Goal: Task Accomplishment & Management: Use online tool/utility

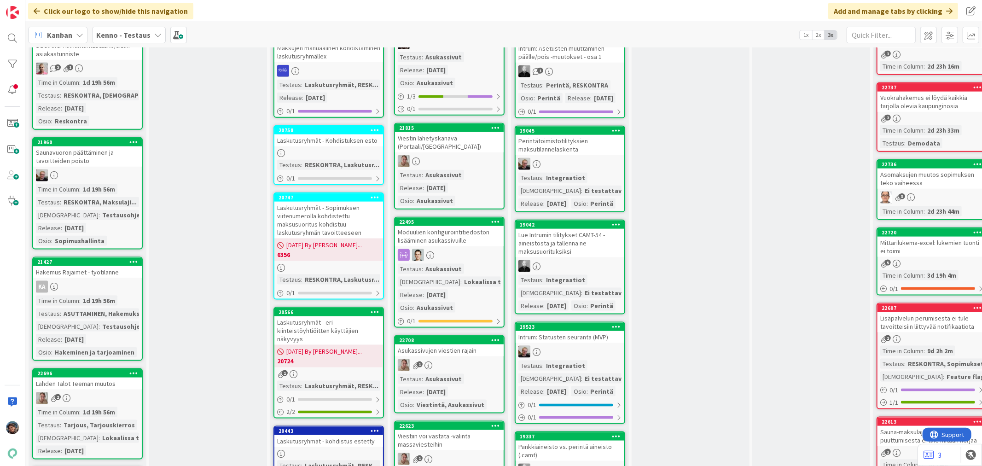
scroll to position [921, 0]
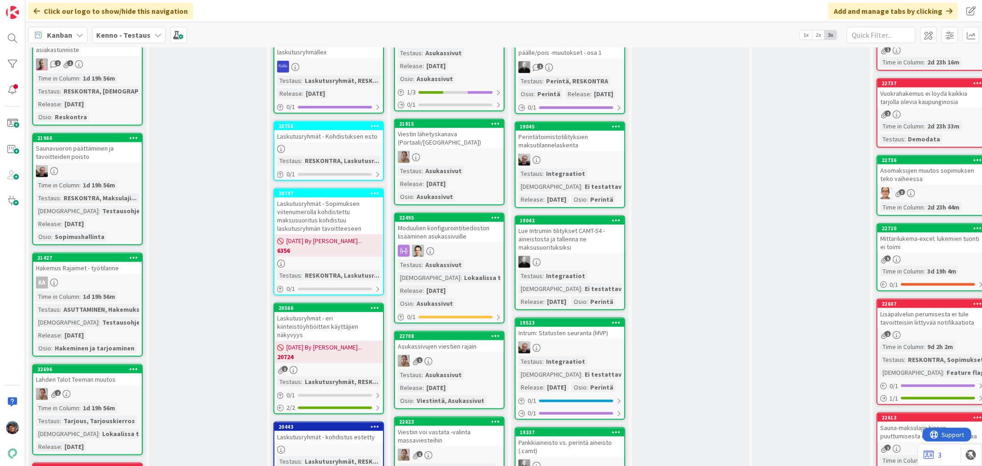
click at [468, 355] on div "1" at bounding box center [449, 361] width 109 height 12
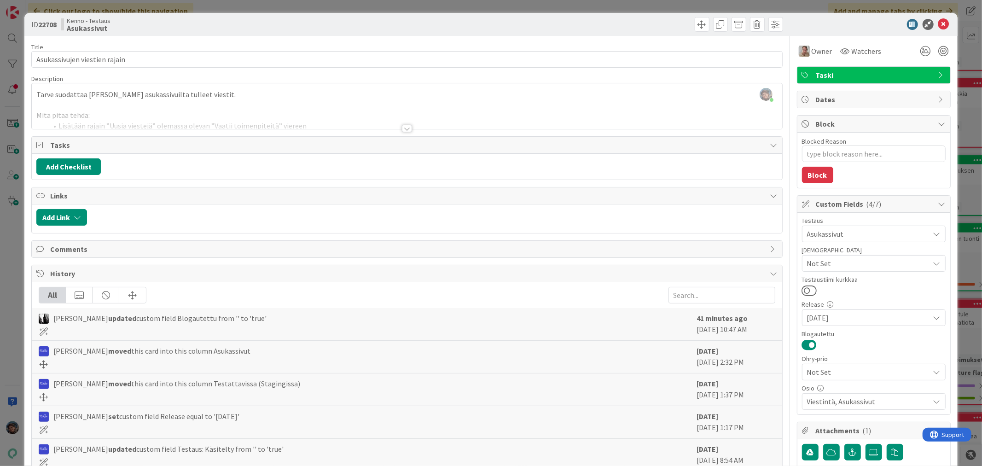
click at [402, 129] on div at bounding box center [407, 128] width 10 height 7
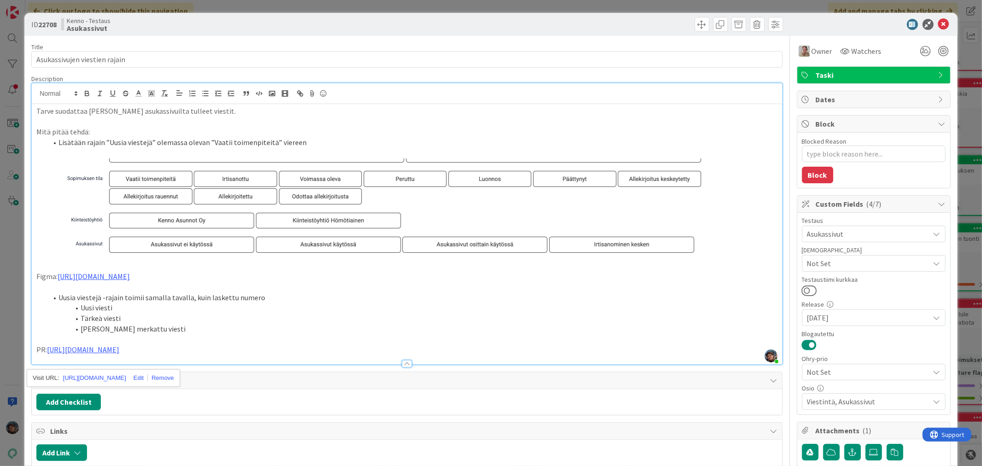
click at [232, 355] on p "PR: https://github.com/pandiafi/kenno/pull/8222" at bounding box center [406, 349] width 741 height 11
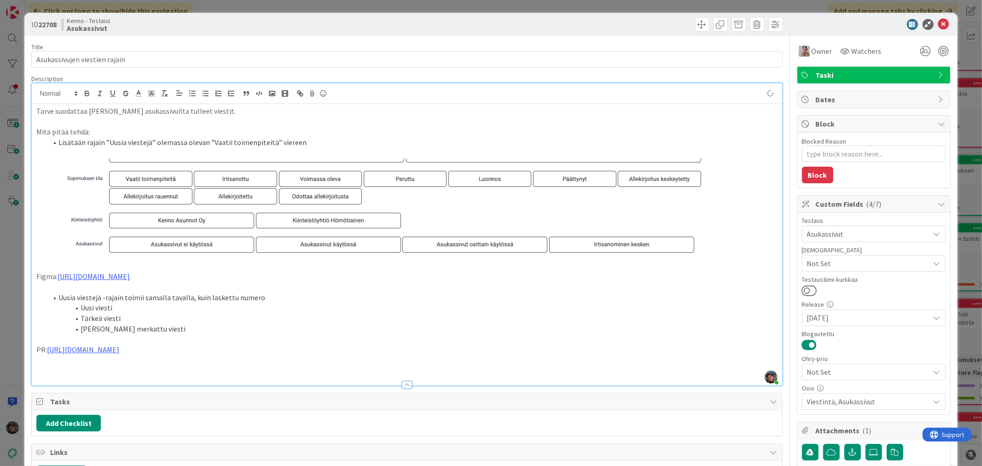
type textarea "x"
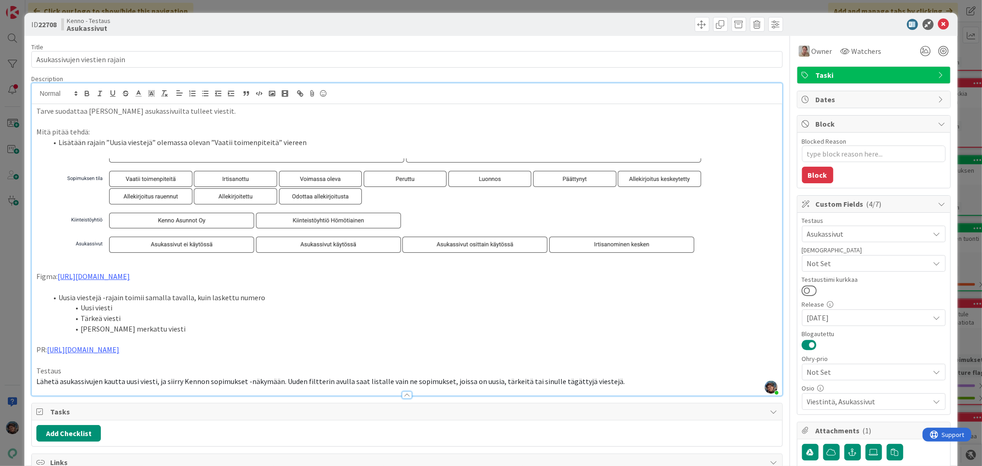
click at [813, 272] on div "Testaus Asukassivut Testaushuomiot Not Set Testaustiimi kurkkaa Release 2025-08…" at bounding box center [874, 313] width 144 height 192
click at [813, 264] on span "Not Set" at bounding box center [868, 263] width 122 height 11
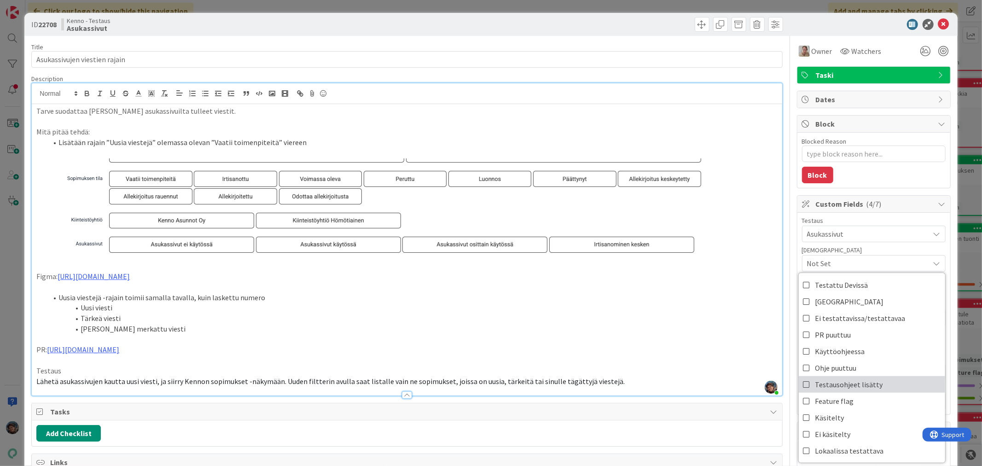
click at [850, 385] on span "Testausohjeet lisätty" at bounding box center [849, 385] width 68 height 14
click at [938, 22] on icon at bounding box center [943, 24] width 11 height 11
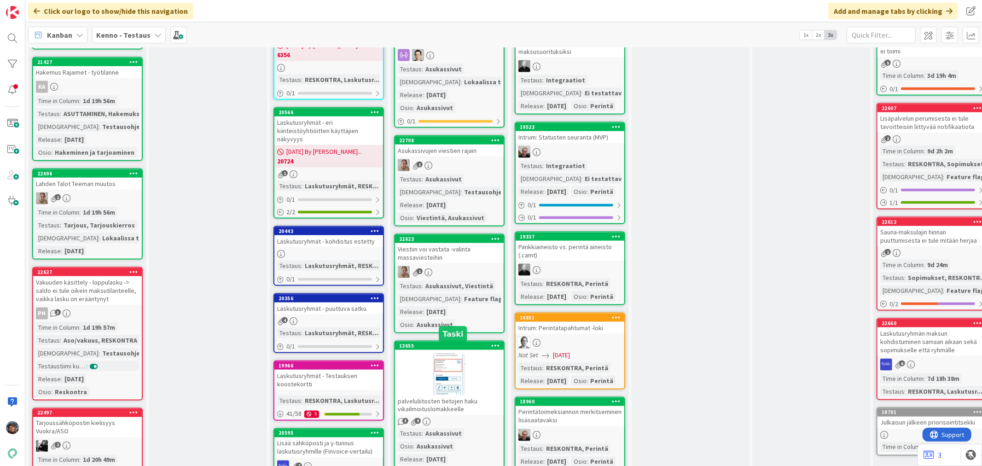
scroll to position [1125, 0]
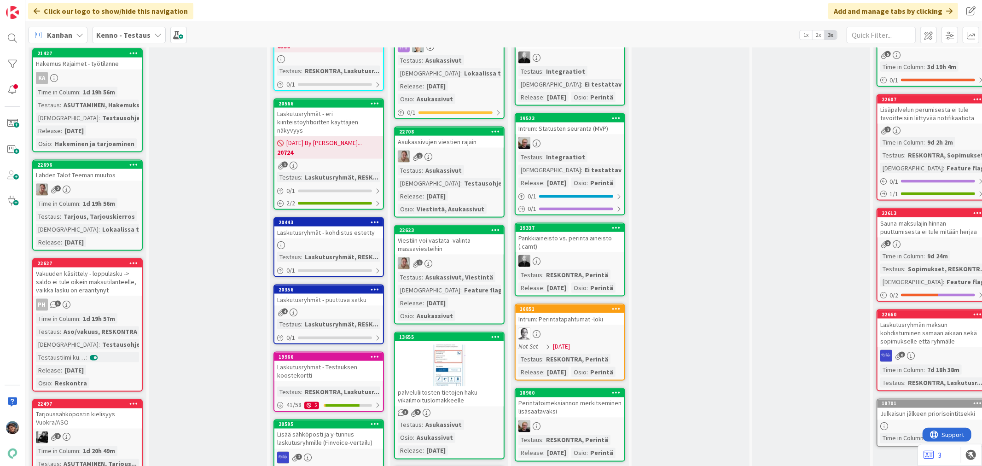
click at [475, 240] on div "Viestiin voi vastata -valinta massaviesteihin" at bounding box center [449, 244] width 109 height 20
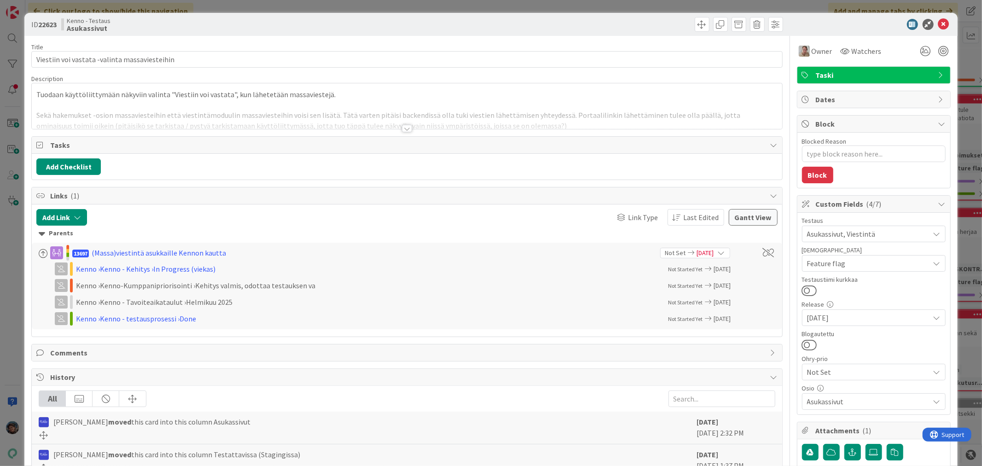
click at [402, 128] on div at bounding box center [407, 128] width 10 height 7
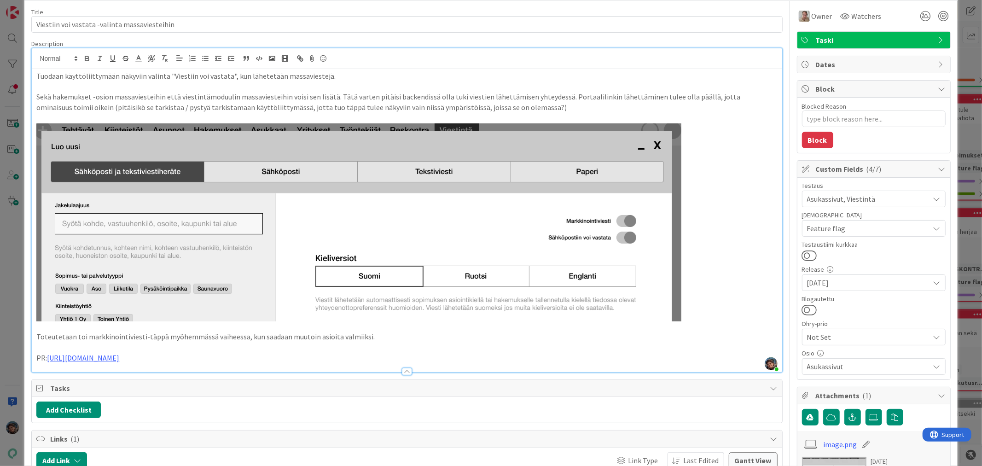
scroll to position [51, 0]
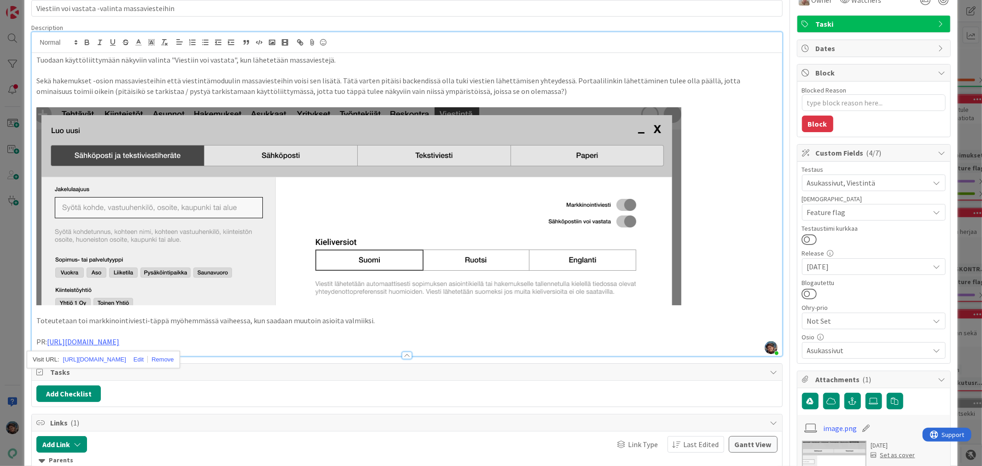
click at [232, 343] on p "PR: https://github.com/pandiafi/kenno/pull/8225" at bounding box center [406, 342] width 741 height 11
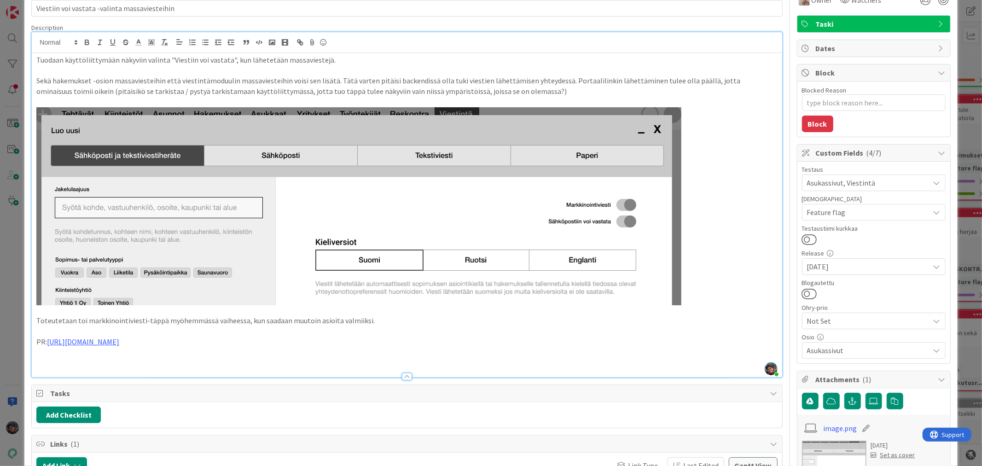
type textarea "x"
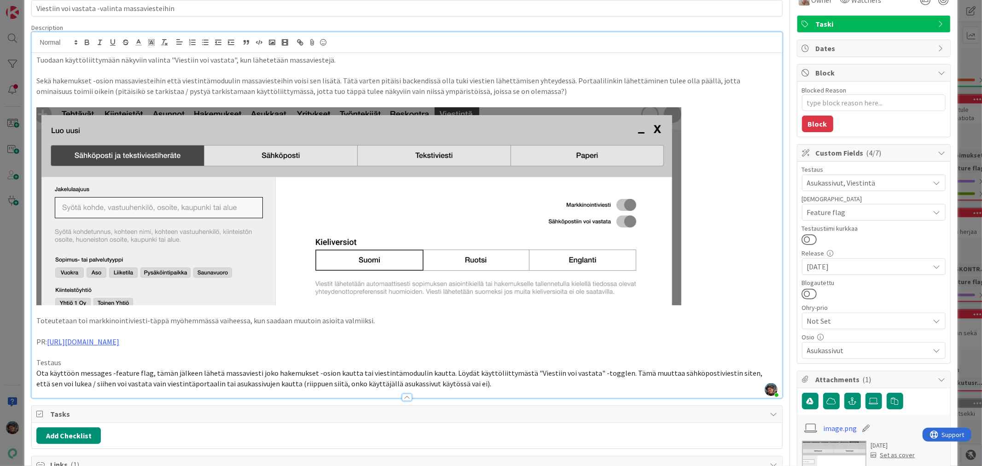
click at [877, 210] on span "Feature flag" at bounding box center [868, 212] width 122 height 11
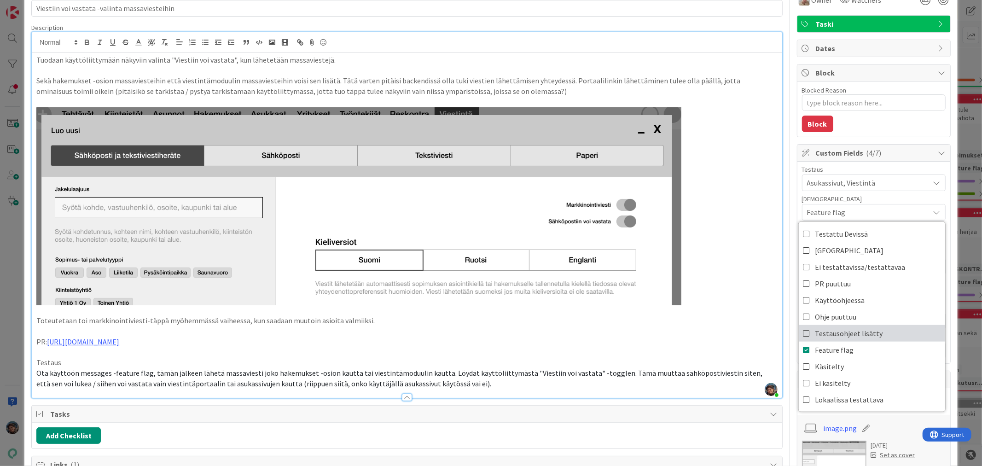
click at [851, 335] on span "Testausohjeet lisätty" at bounding box center [849, 333] width 68 height 14
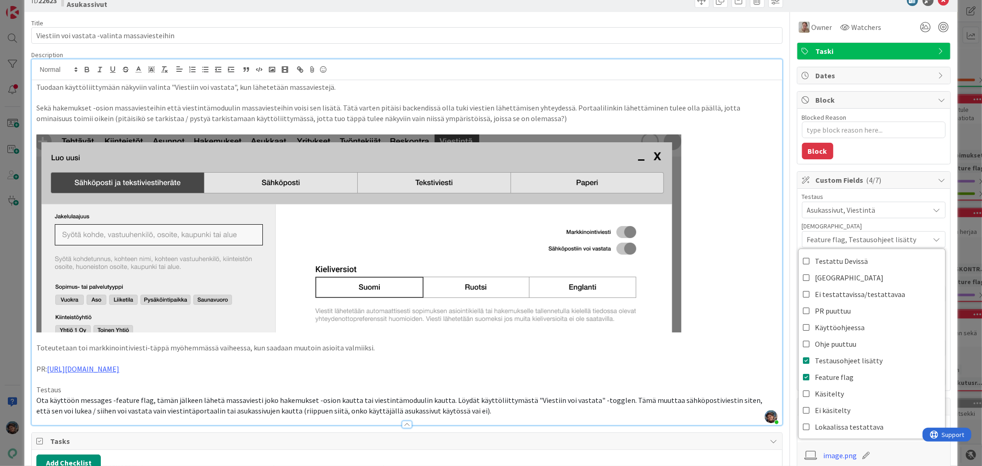
scroll to position [0, 0]
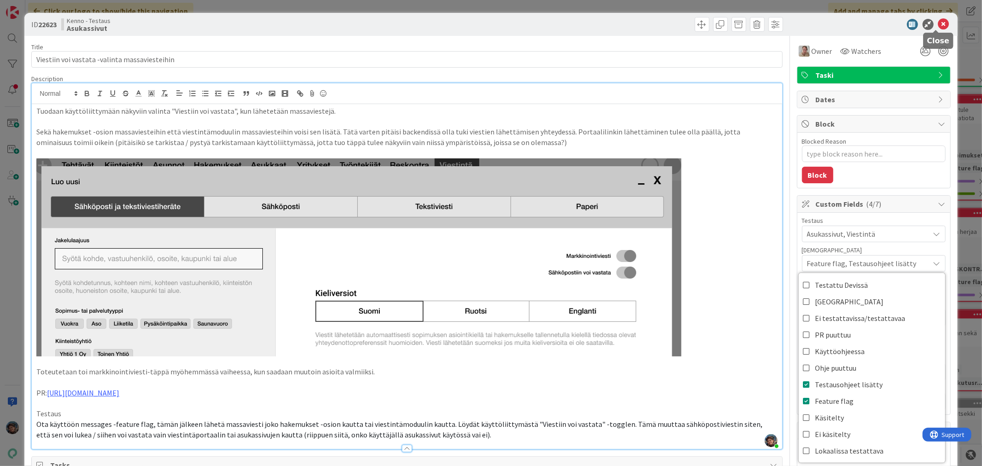
click at [938, 21] on icon at bounding box center [943, 24] width 11 height 11
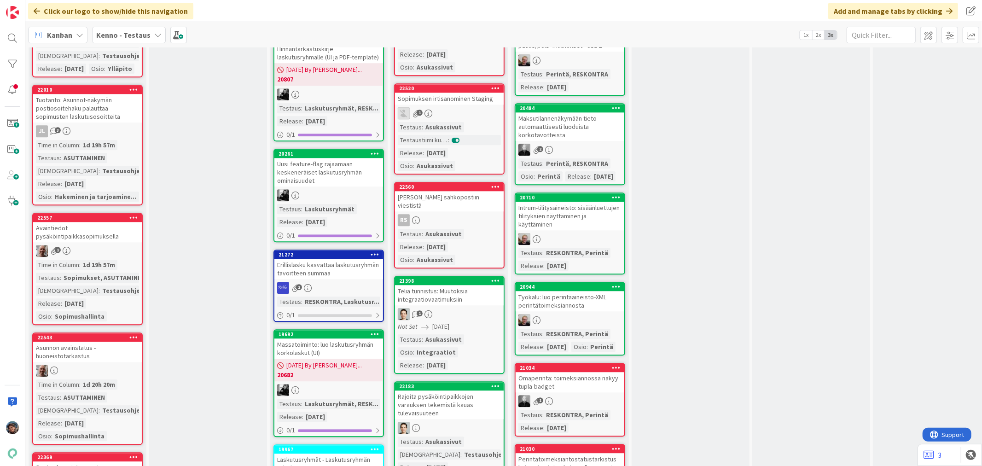
scroll to position [1739, 0]
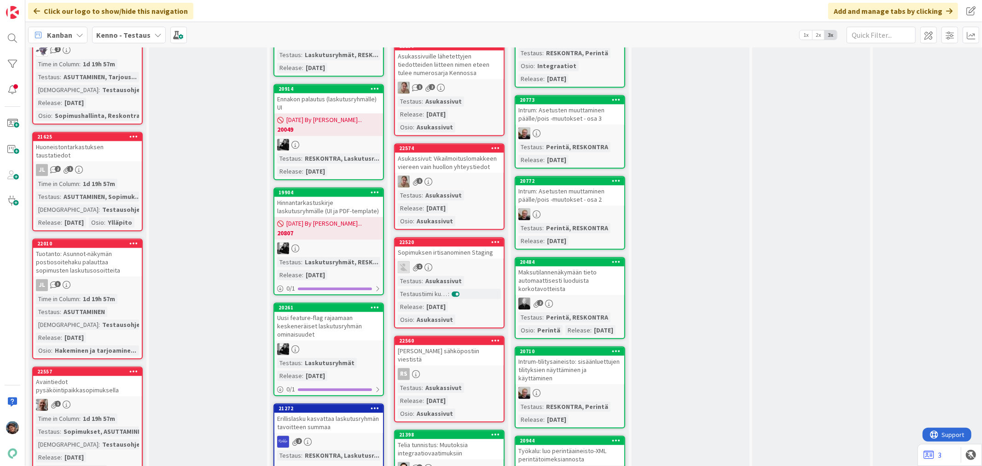
click at [474, 368] on div "RS" at bounding box center [449, 374] width 109 height 12
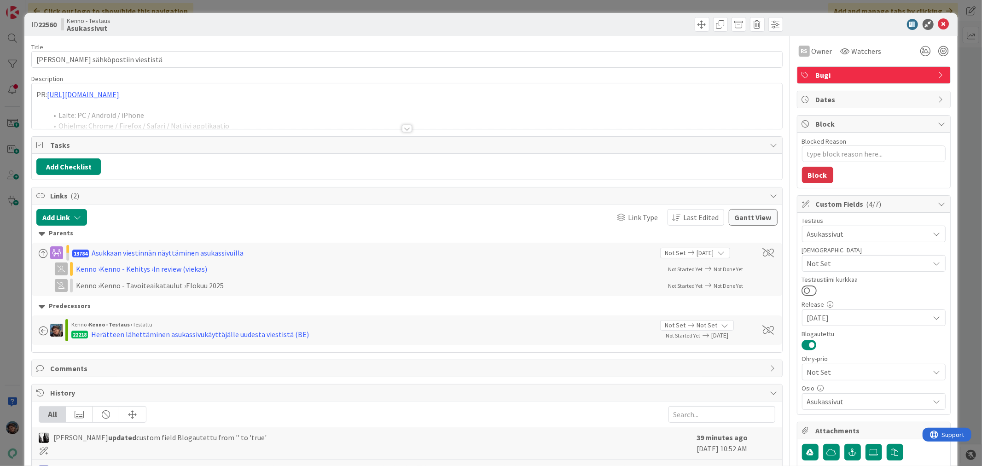
click at [402, 130] on div at bounding box center [407, 128] width 10 height 7
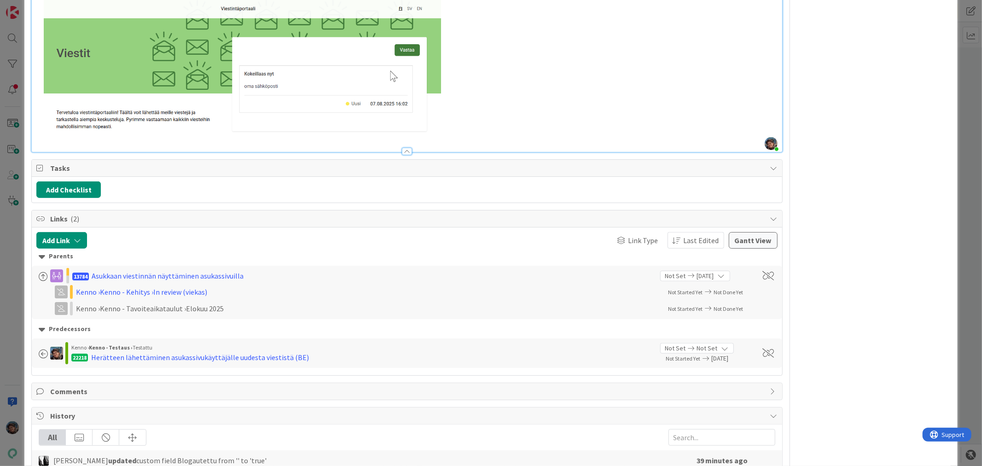
scroll to position [798, 0]
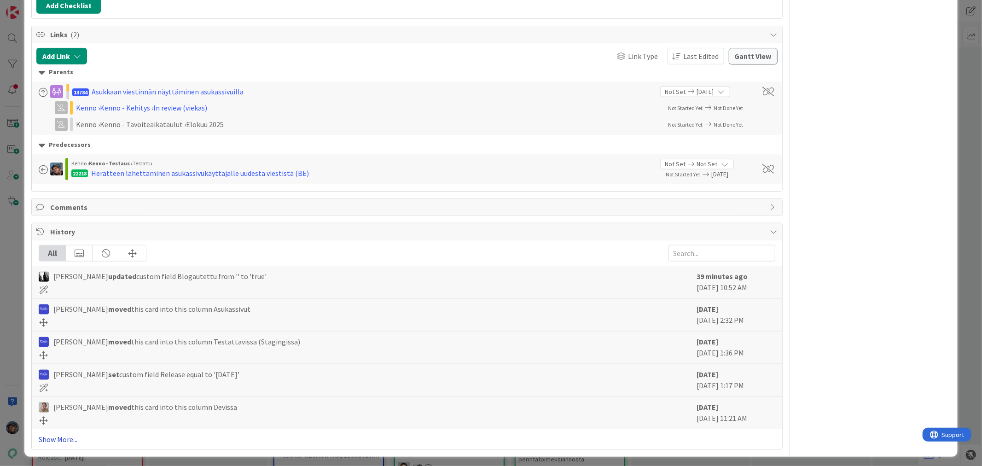
click at [60, 435] on link "Show More..." at bounding box center [407, 439] width 736 height 11
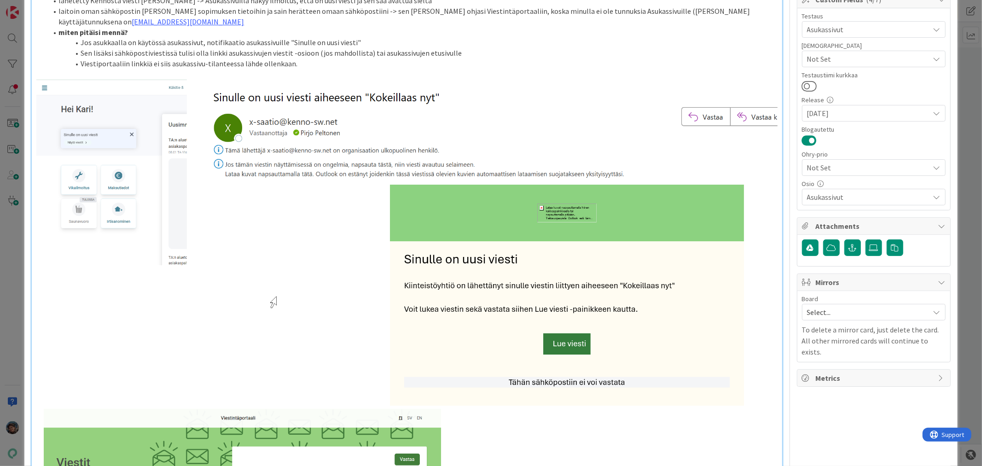
scroll to position [0, 0]
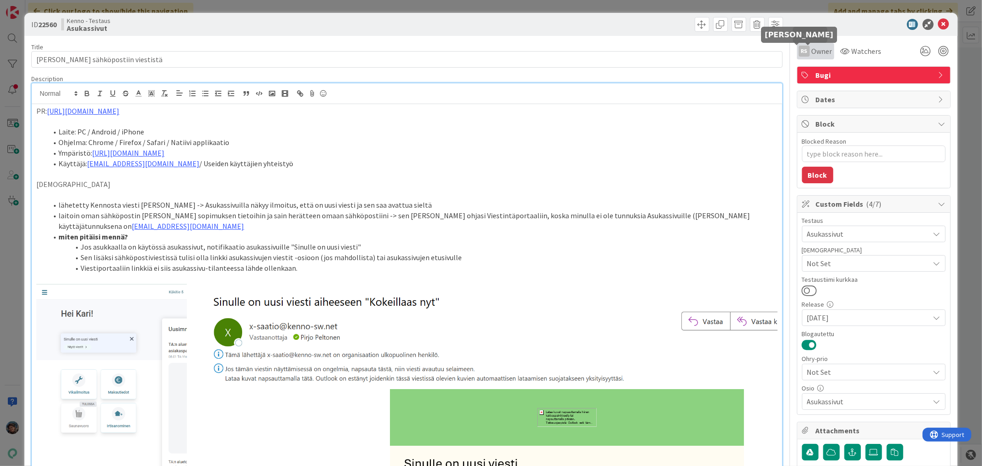
click at [799, 49] on div "RS" at bounding box center [804, 51] width 11 height 11
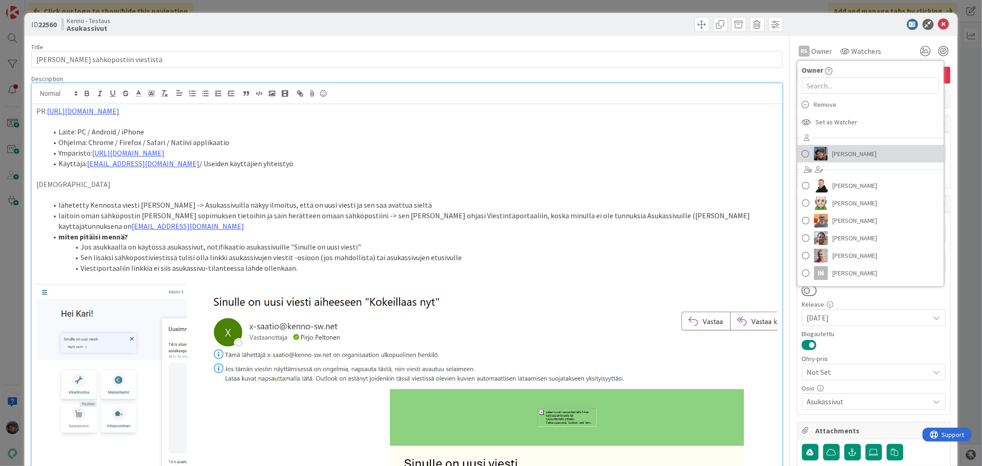
click at [814, 152] on img at bounding box center [821, 154] width 14 height 14
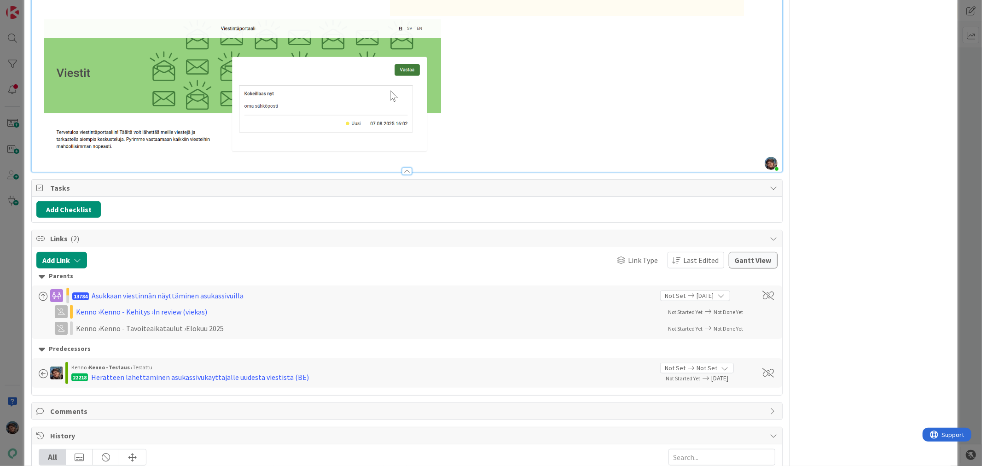
scroll to position [614, 0]
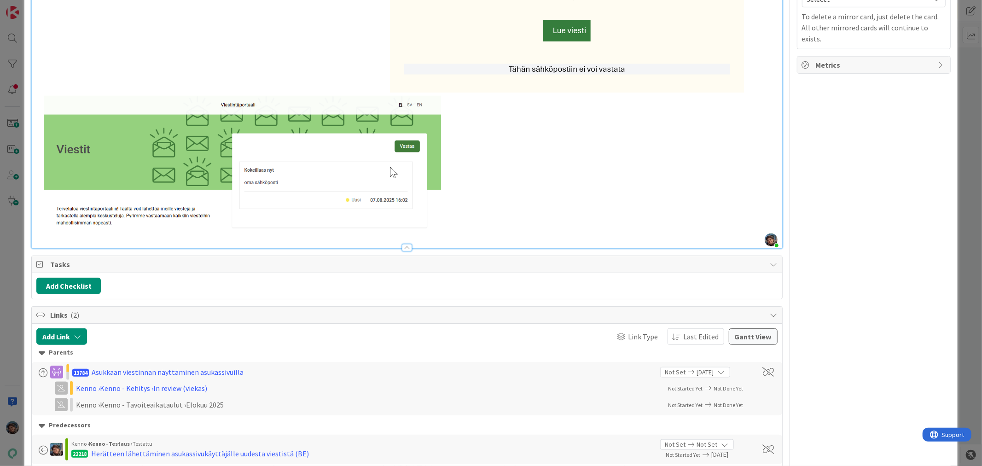
scroll to position [512, 0]
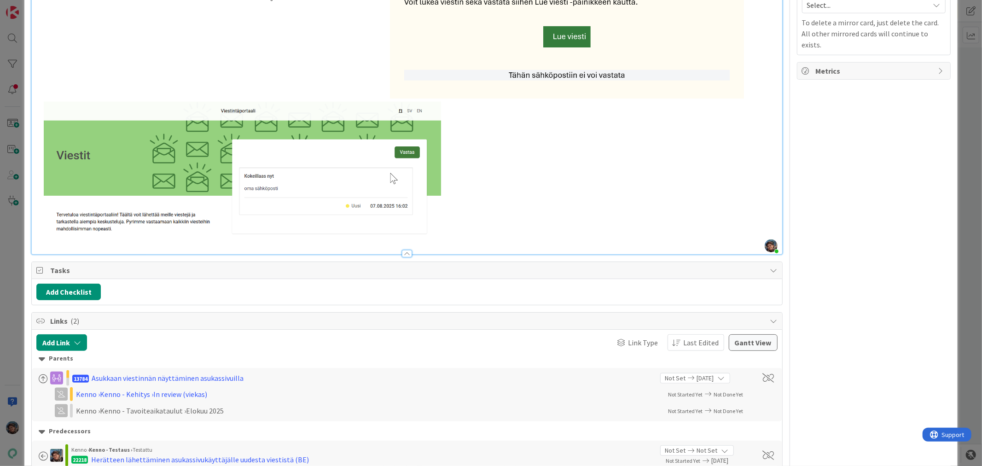
drag, startPoint x: 417, startPoint y: 121, endPoint x: 443, endPoint y: 140, distance: 32.9
click at [443, 140] on img at bounding box center [406, 8] width 741 height 473
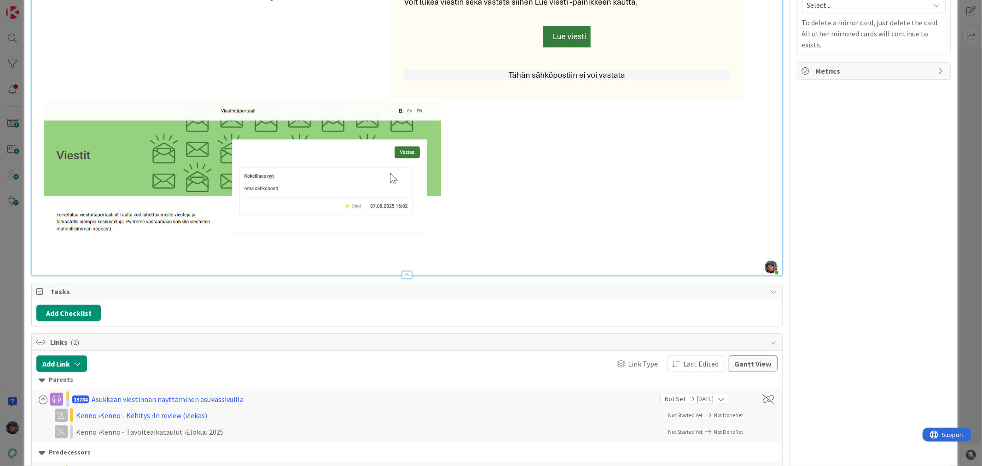
type textarea "x"
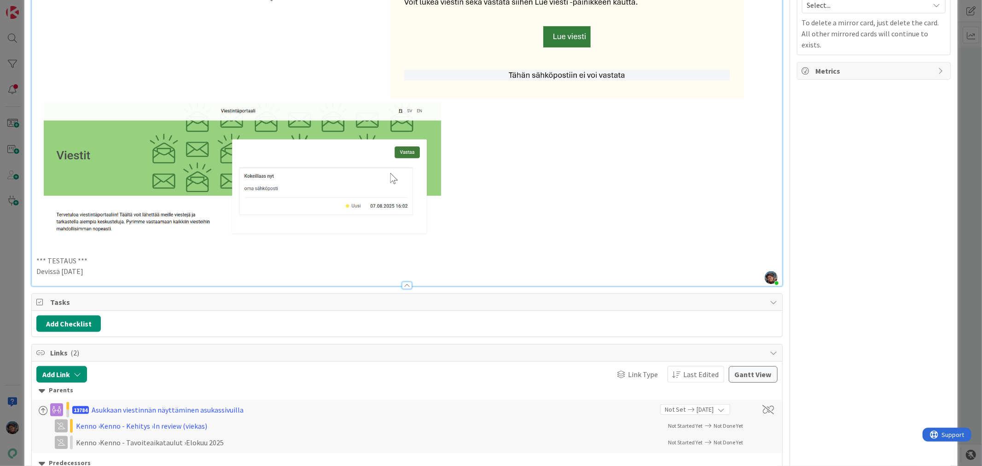
drag, startPoint x: 98, startPoint y: 268, endPoint x: 15, endPoint y: 251, distance: 84.2
click at [15, 251] on div "ID 22560 Kenno - Testaus Asukassivut Title 29 / 128 Linkki sähköpostiin viestis…" at bounding box center [491, 233] width 982 height 466
click at [112, 269] on p "Devissä 2025-08-22" at bounding box center [406, 271] width 741 height 11
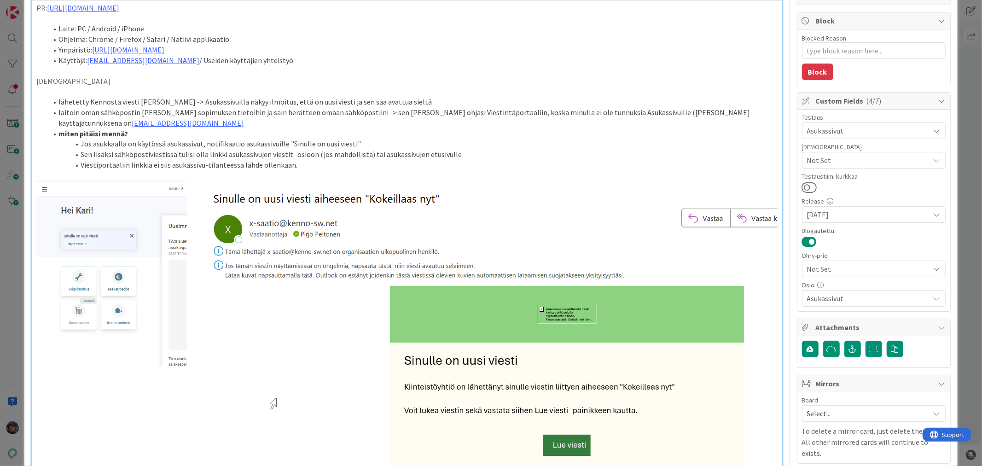
scroll to position [0, 0]
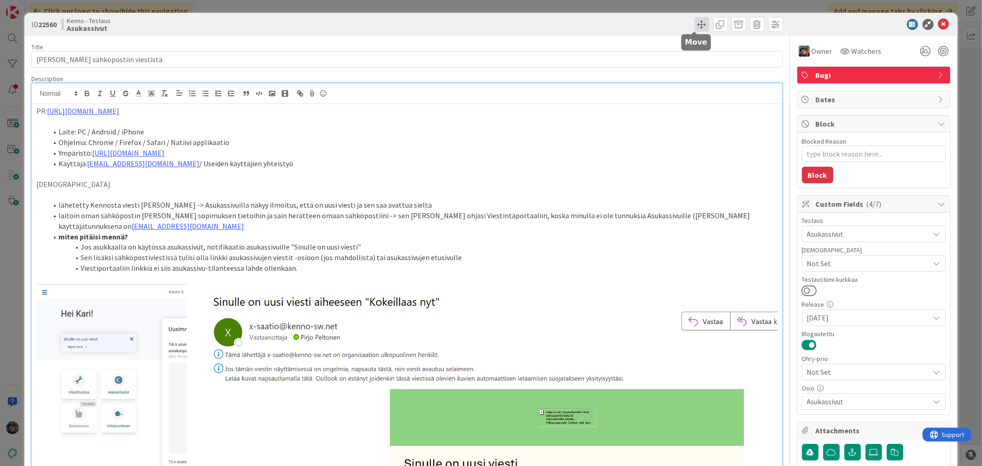
click at [695, 22] on span at bounding box center [702, 24] width 15 height 15
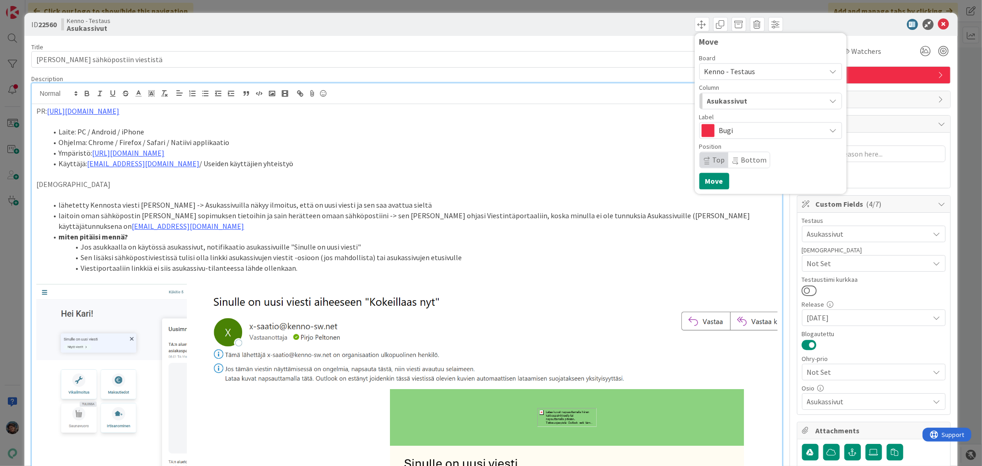
click at [738, 71] on span "Kenno - Testaus" at bounding box center [729, 71] width 51 height 9
click at [738, 68] on span "Kenno - Testaus" at bounding box center [729, 71] width 51 height 9
click at [739, 98] on div "Asukassivut" at bounding box center [765, 100] width 121 height 15
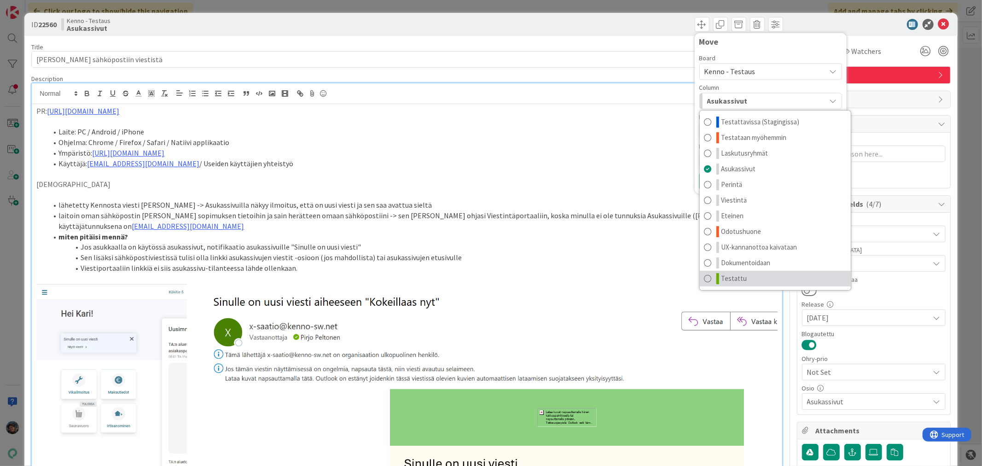
click at [754, 275] on link "Testattu" at bounding box center [775, 279] width 151 height 16
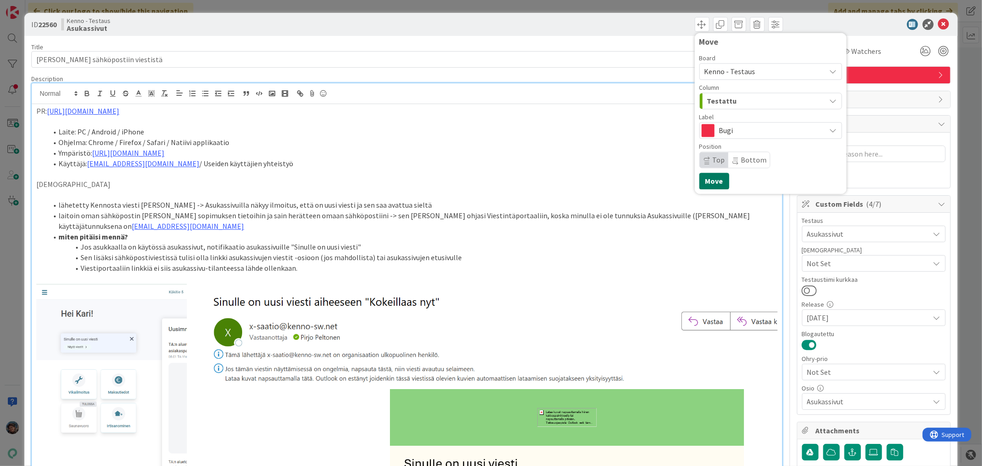
click at [706, 182] on button "Move" at bounding box center [714, 181] width 30 height 17
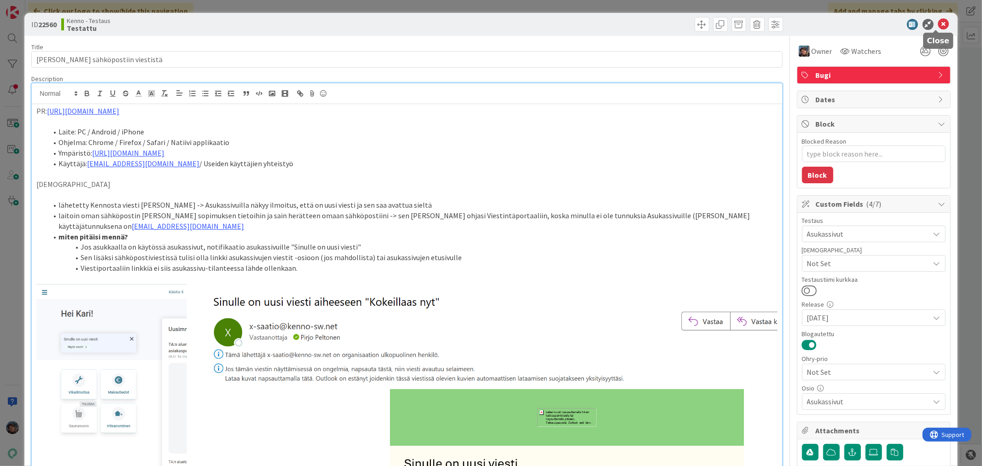
click at [938, 21] on icon at bounding box center [943, 24] width 11 height 11
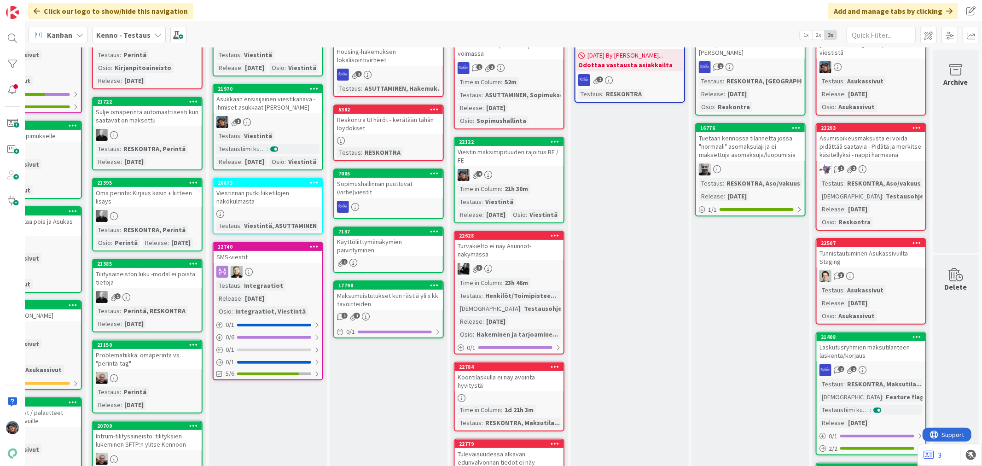
scroll to position [0, 430]
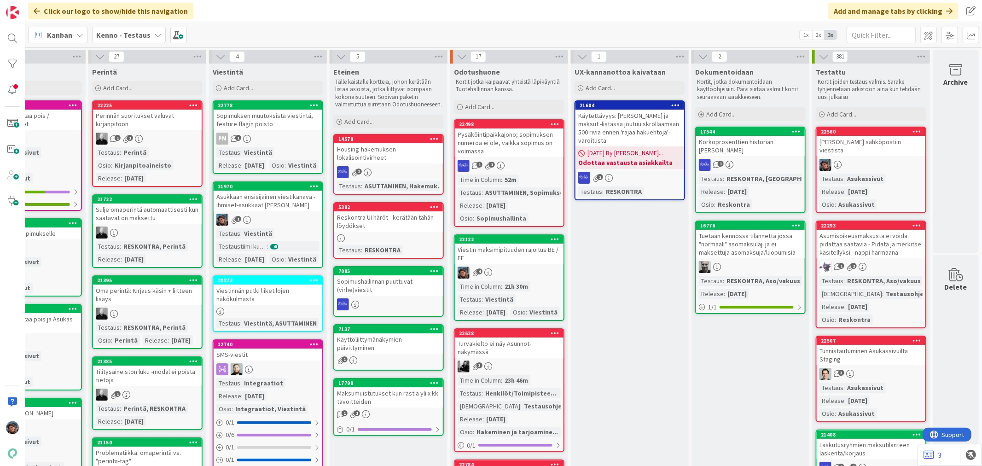
click at [873, 261] on div "1 2" at bounding box center [871, 267] width 109 height 12
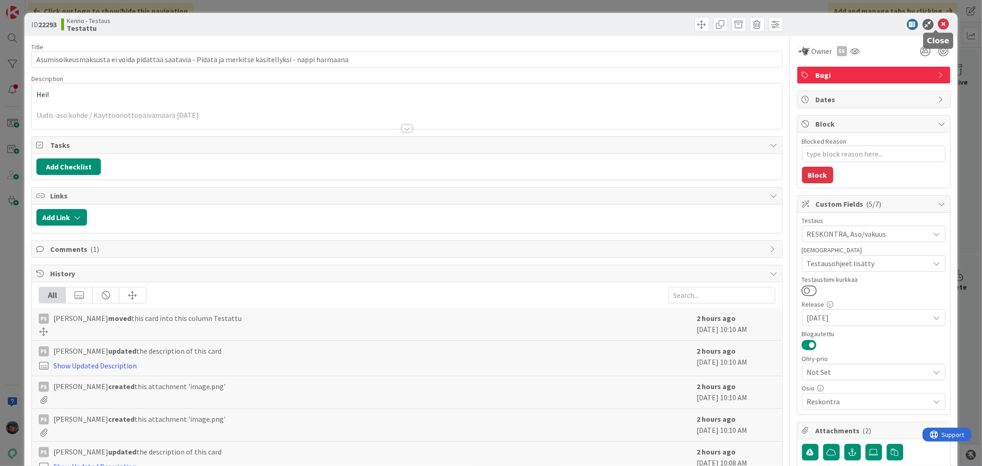
click at [938, 23] on icon at bounding box center [943, 24] width 11 height 11
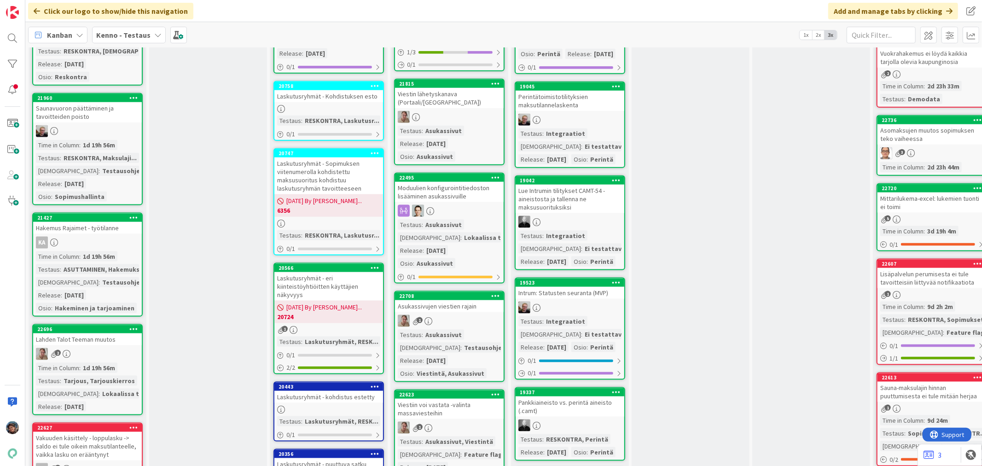
scroll to position [1023, 0]
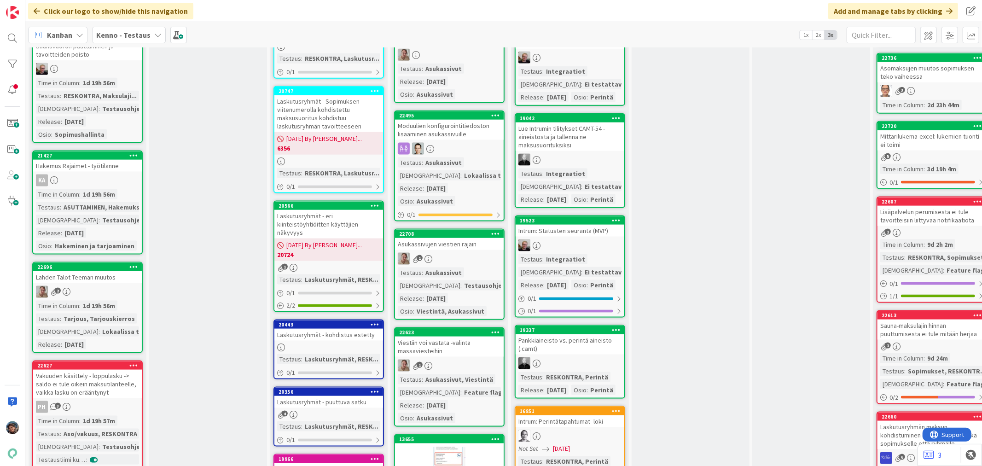
click at [476, 268] on div "Testaus : Asukassivut Testaushuomiot : Testausohjeet... Release : 2025-08-20 Os…" at bounding box center [449, 292] width 103 height 49
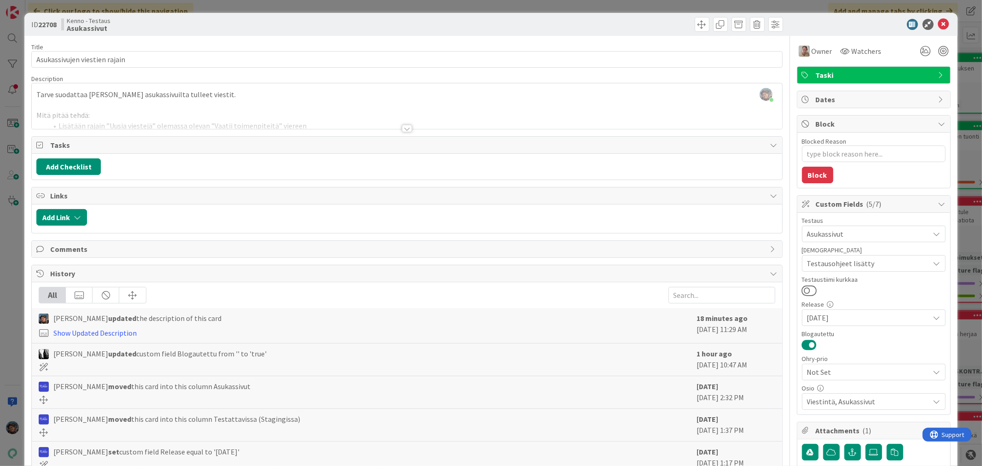
click at [402, 130] on div at bounding box center [407, 128] width 10 height 7
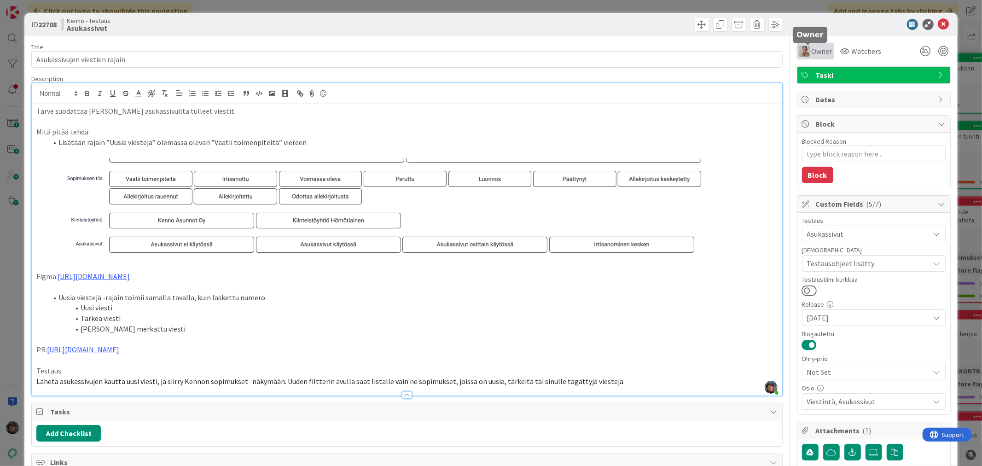
click at [812, 50] on span "Owner" at bounding box center [822, 51] width 21 height 11
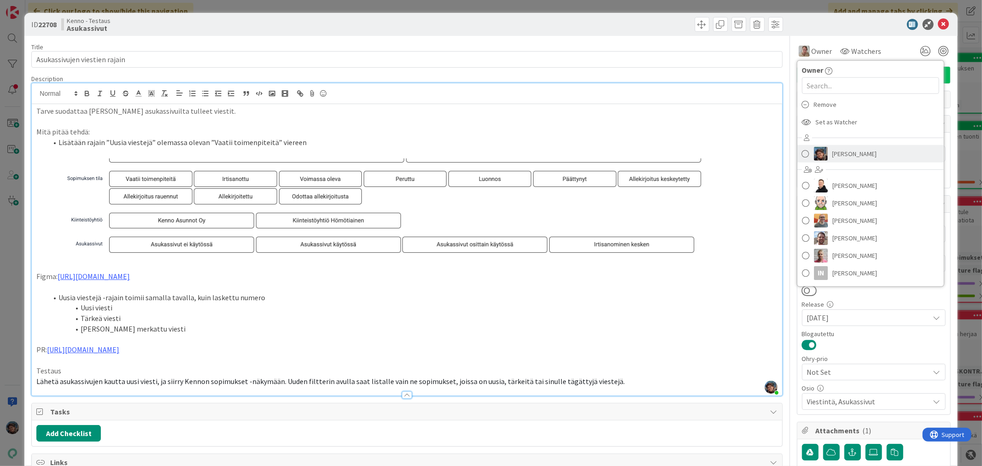
click at [818, 154] on img at bounding box center [821, 154] width 14 height 14
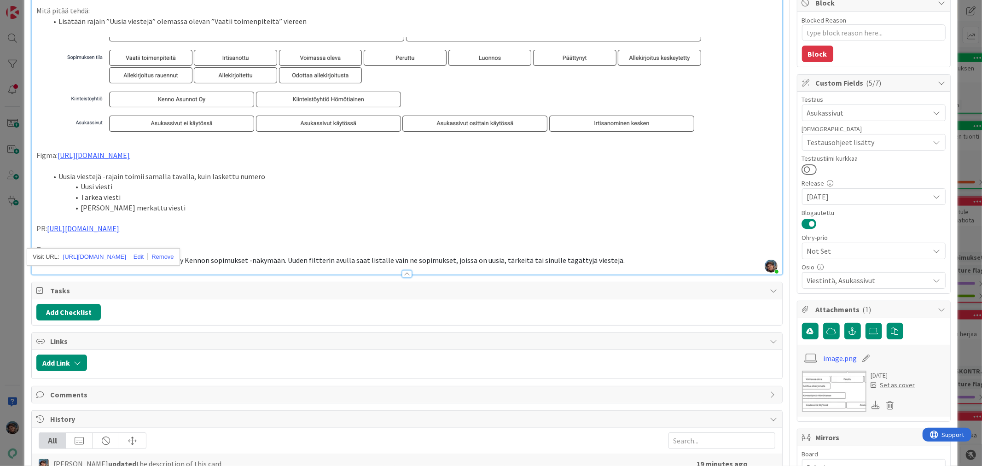
scroll to position [256, 0]
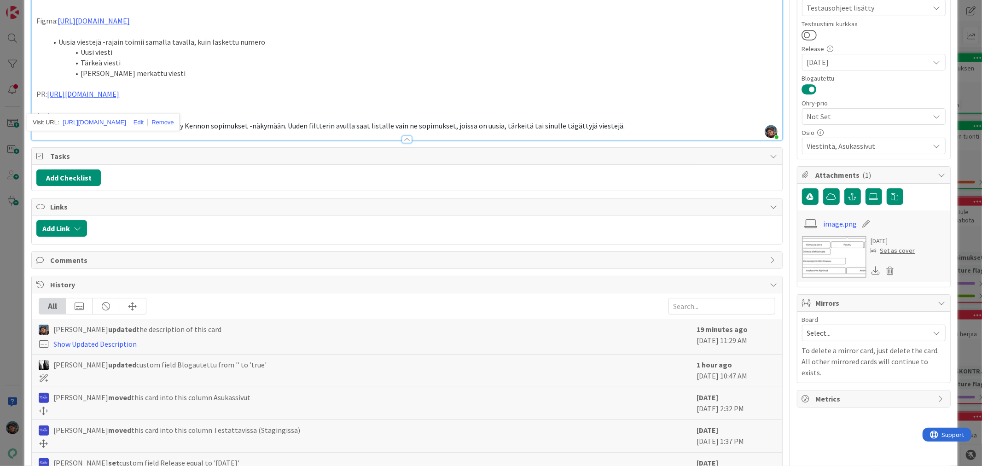
click at [393, 99] on p "PR: https://github.com/pandiafi/kenno/pull/8222" at bounding box center [406, 94] width 741 height 11
click at [628, 131] on p "Lähetä asukassivujen kautta uusi viesti, ja siirry Kennon sopimukset -näkymään.…" at bounding box center [406, 126] width 741 height 11
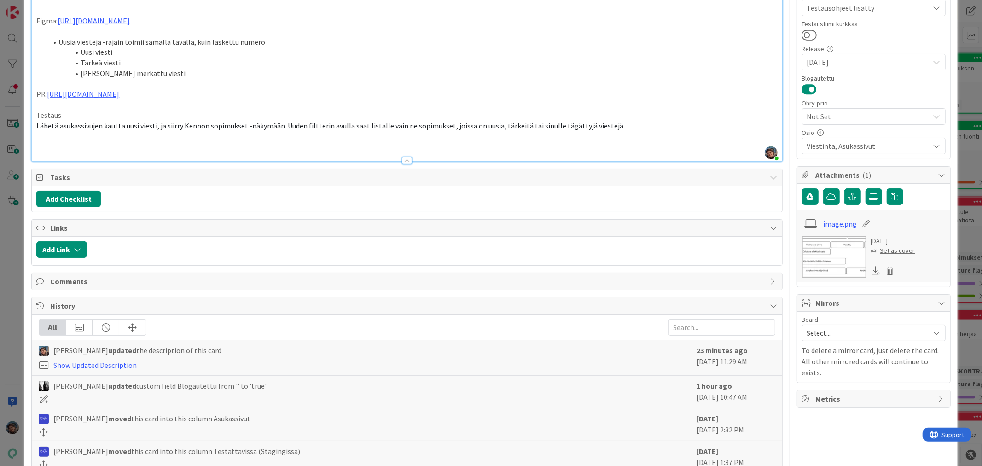
type textarea "x"
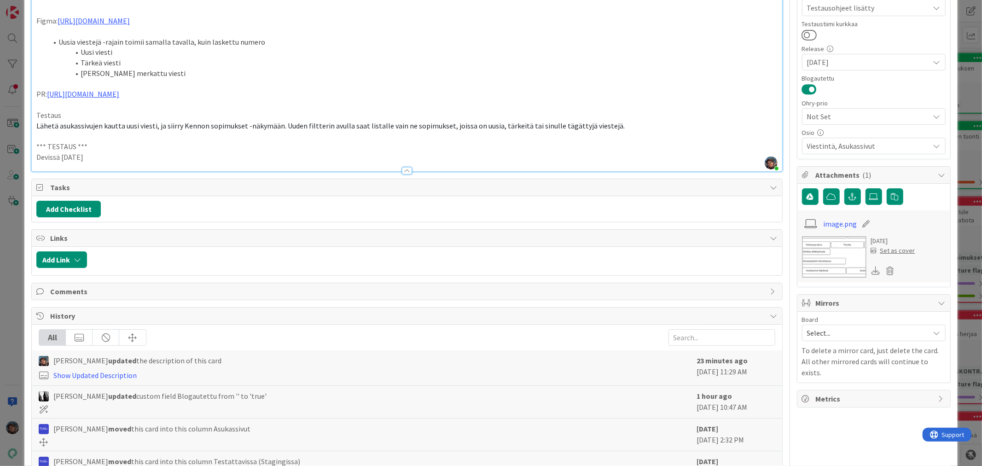
drag, startPoint x: 95, startPoint y: 167, endPoint x: 32, endPoint y: 152, distance: 64.2
click at [32, 152] on div "Tarve suodattaa Kennosta asukassivuilta tulleet viestit. Mitä pitää tehdä: Lisä…" at bounding box center [407, 10] width 750 height 323
click at [112, 163] on p "Devissä 2025-08-22" at bounding box center [406, 157] width 741 height 11
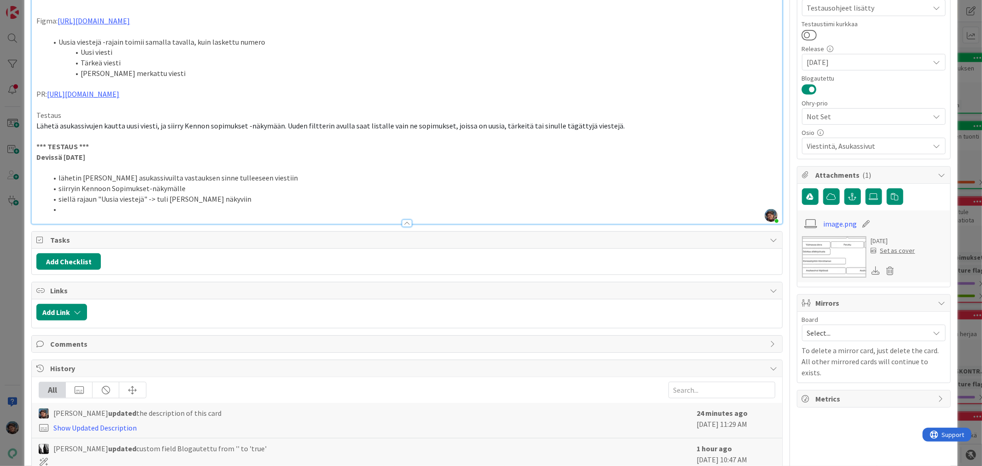
click at [90, 204] on li "siellä rajaun "Uusia viestejä" -> tuli Karin soppari näkyviin" at bounding box center [412, 199] width 730 height 11
click at [70, 215] on li at bounding box center [412, 209] width 730 height 11
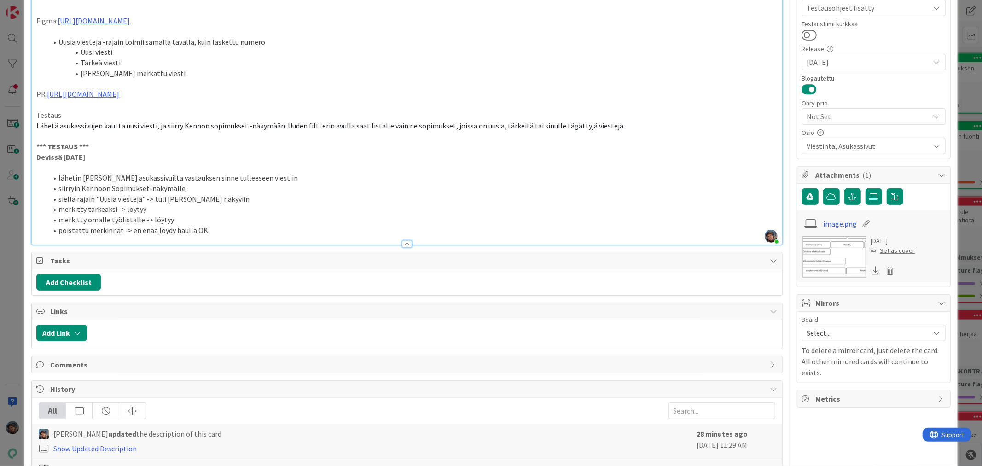
click at [241, 204] on li "siellä rajain "Uusia viestejä" -> tuli Karin soppari näkyviin" at bounding box center [412, 199] width 730 height 11
click at [146, 215] on li "merkitty tärkeäksi -> löytyy" at bounding box center [412, 209] width 730 height 11
click at [180, 225] on li "merkitty omalle työlistalle -> löytyy" at bounding box center [412, 220] width 730 height 11
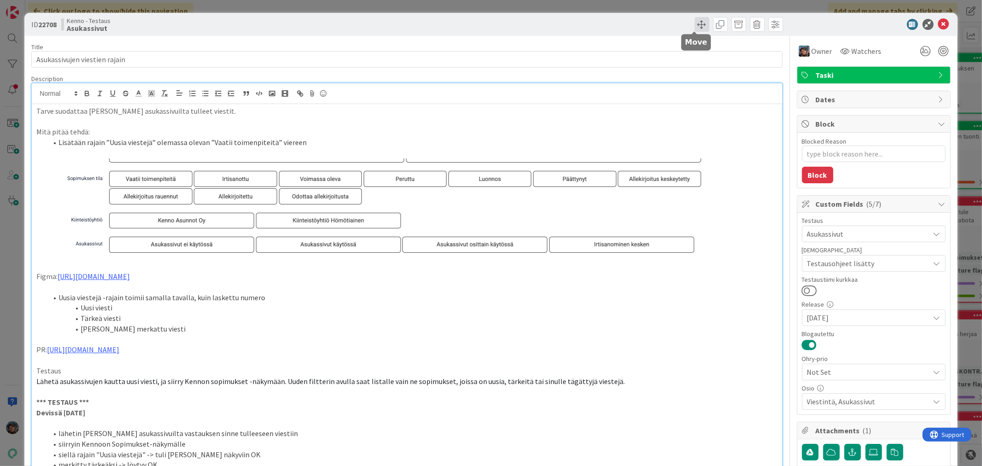
click at [697, 22] on span at bounding box center [702, 24] width 15 height 15
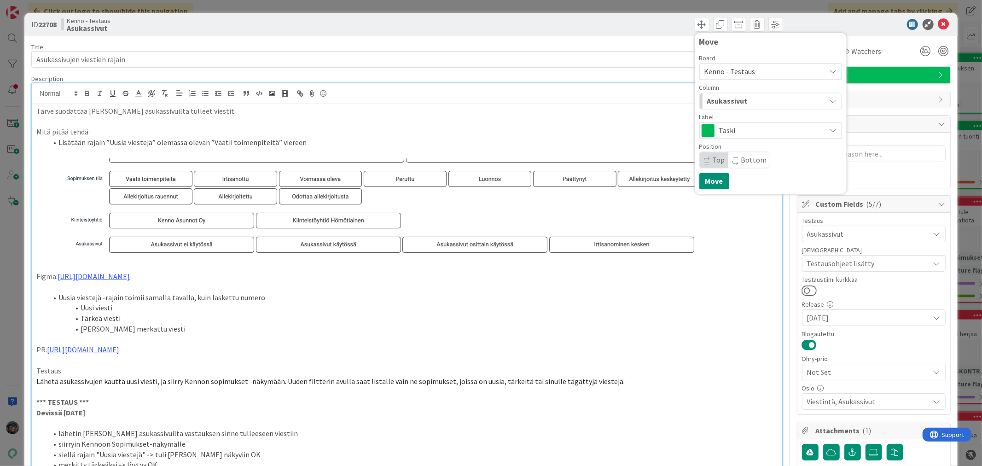
click at [726, 100] on span "Asukassivut" at bounding box center [727, 101] width 41 height 12
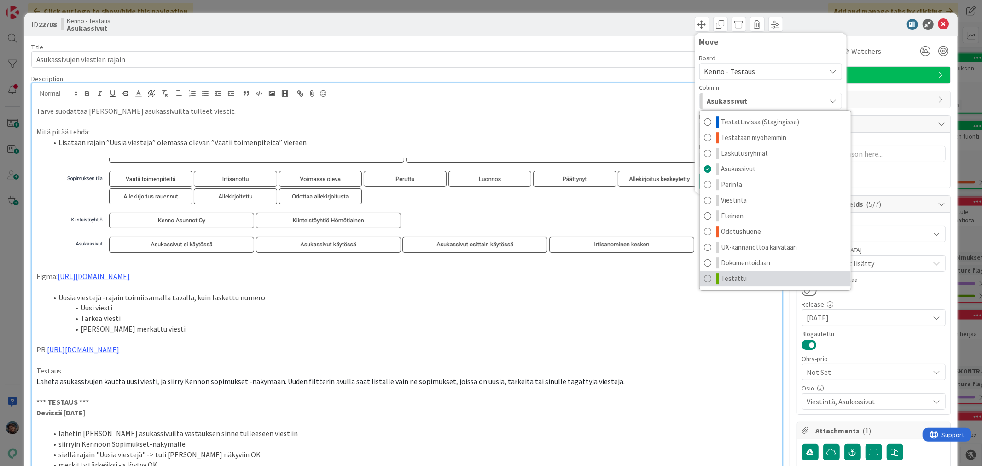
click at [723, 272] on link "Testattu" at bounding box center [775, 279] width 151 height 16
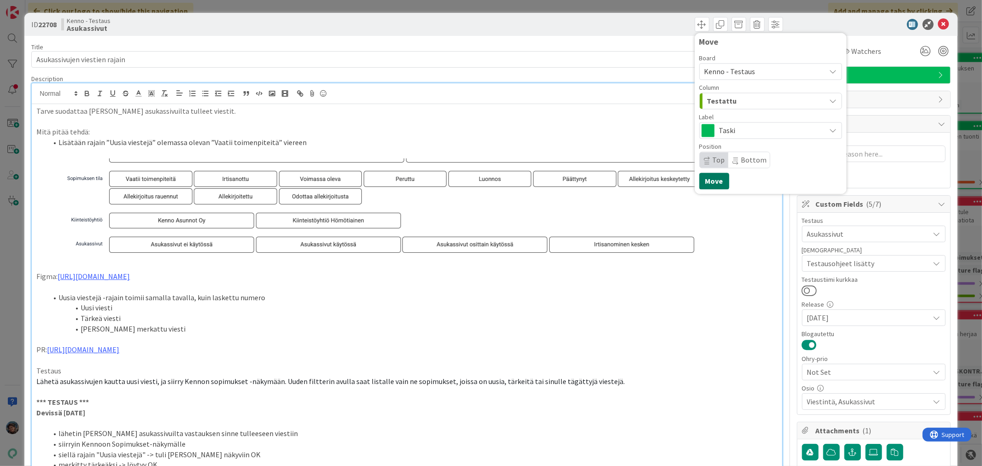
click at [708, 185] on button "Move" at bounding box center [714, 181] width 30 height 17
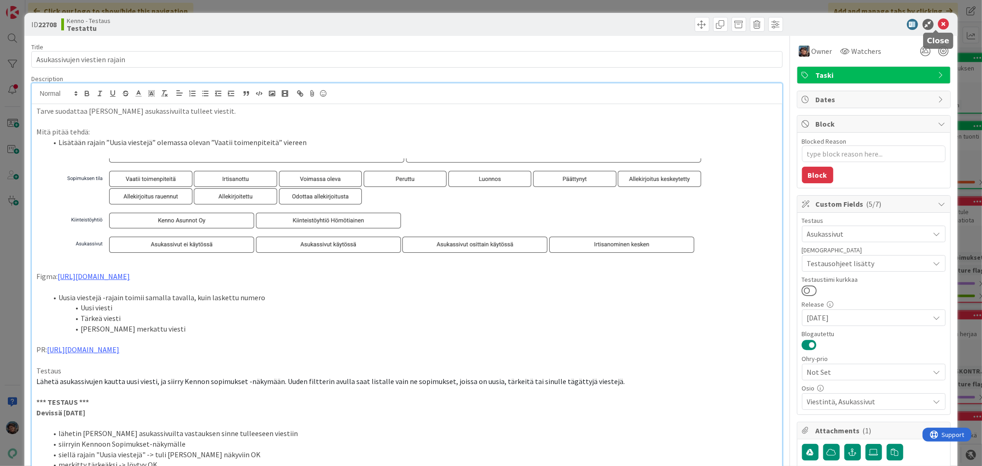
click at [938, 23] on icon at bounding box center [943, 24] width 11 height 11
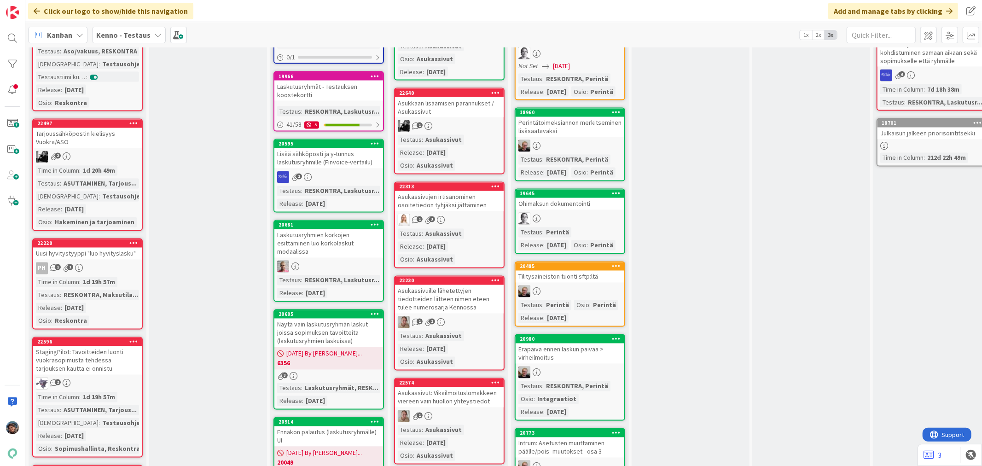
scroll to position [1432, 0]
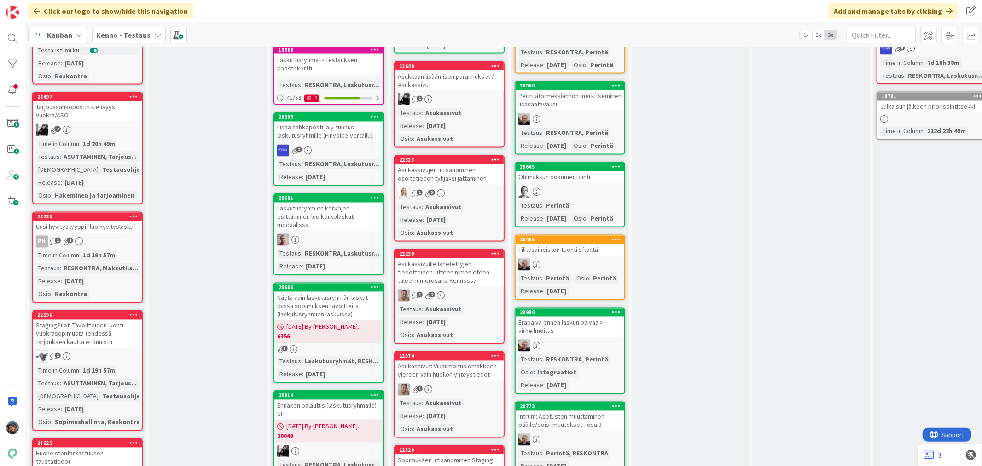
click at [476, 202] on div "Testaus : Asukassivut Release : 2025-08-20 Osio : Asukassivut" at bounding box center [449, 220] width 103 height 36
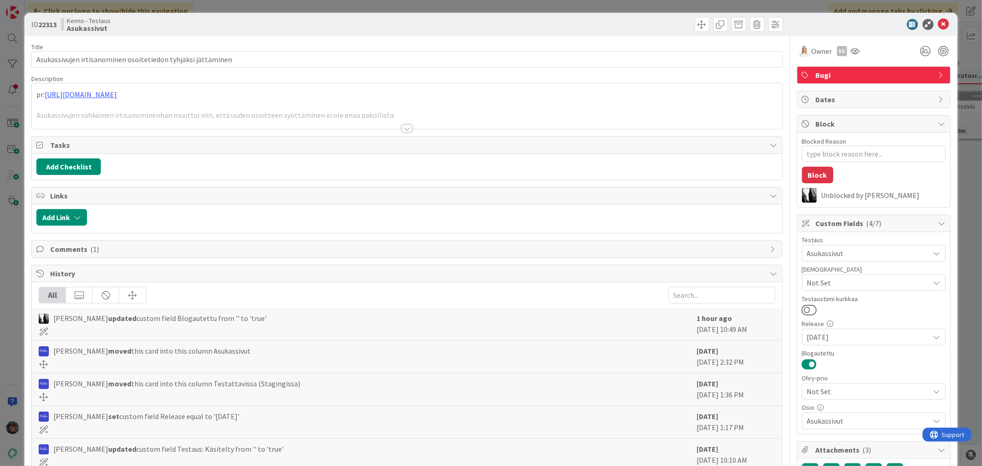
click at [402, 128] on div at bounding box center [407, 128] width 10 height 7
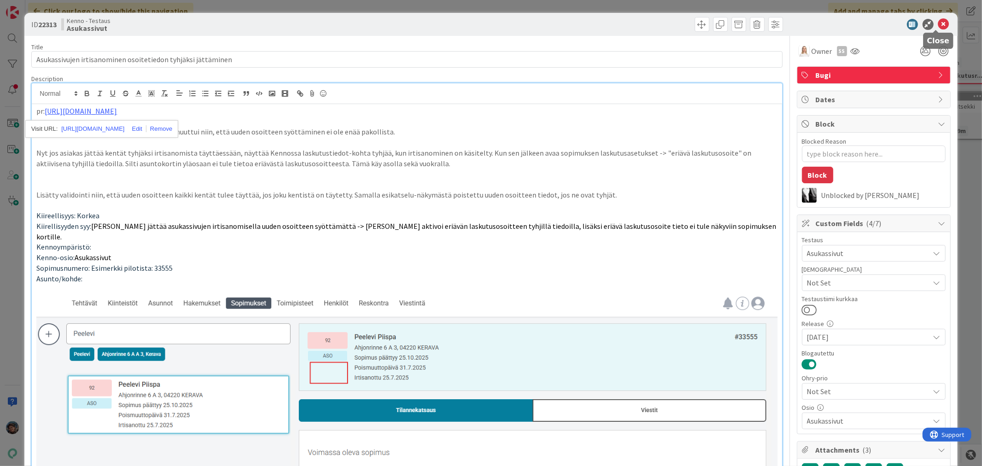
drag, startPoint x: 937, startPoint y: 21, endPoint x: 926, endPoint y: 15, distance: 13.0
click at [938, 20] on icon at bounding box center [943, 24] width 11 height 11
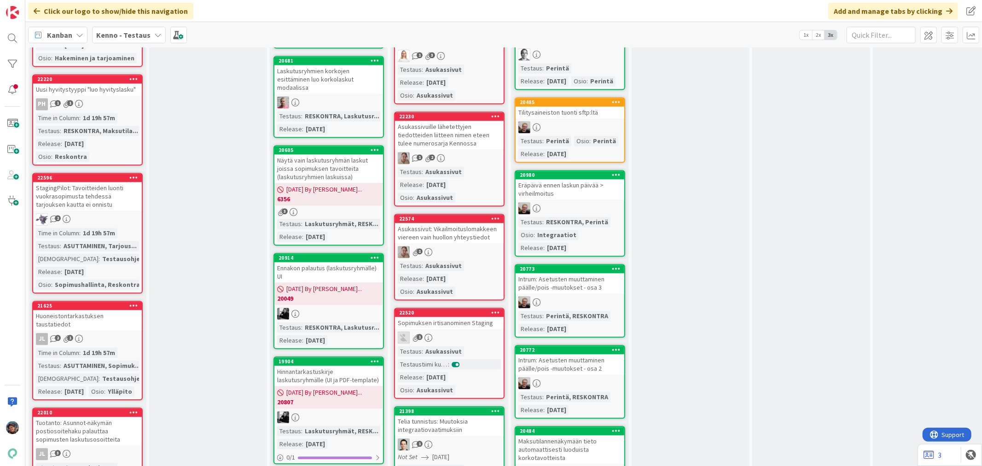
scroll to position [1637, 0]
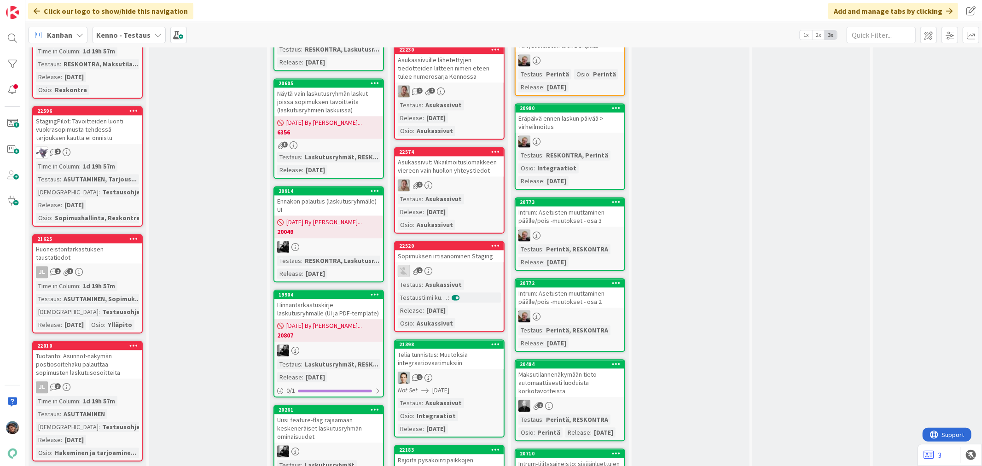
click at [461, 265] on div "1" at bounding box center [449, 271] width 109 height 12
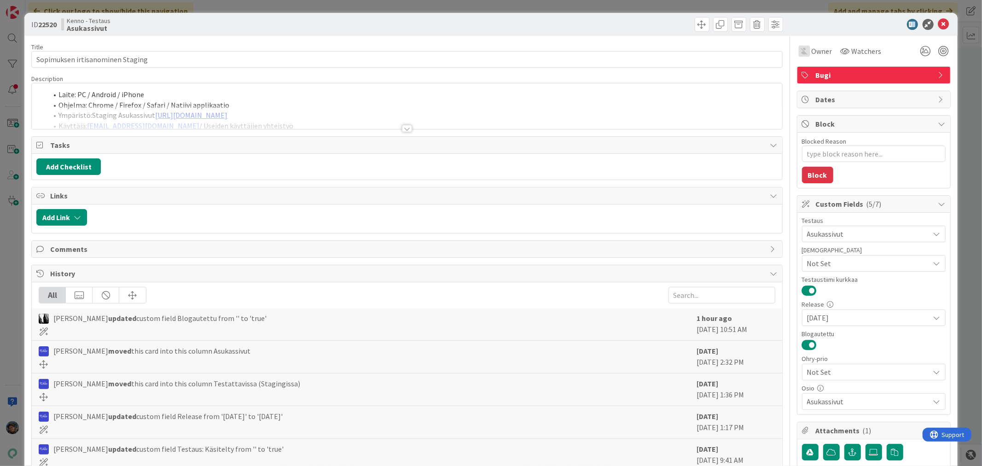
click at [403, 128] on div at bounding box center [407, 128] width 10 height 7
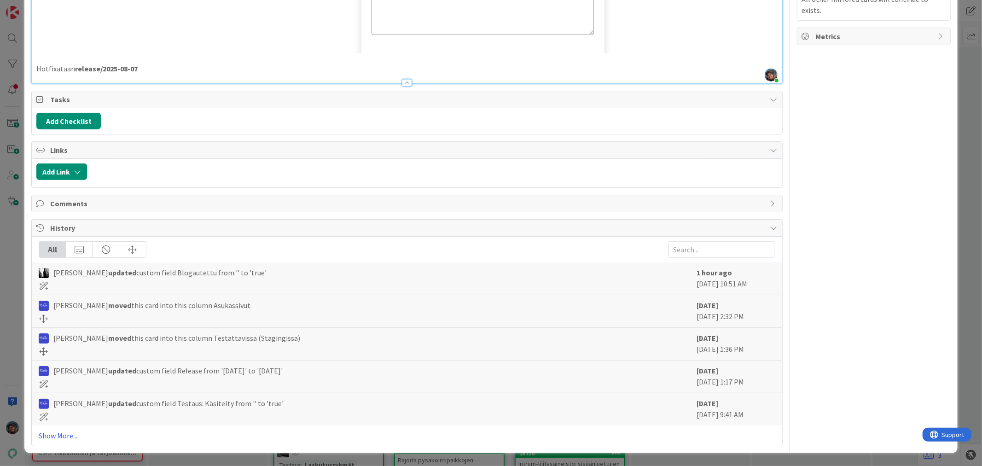
scroll to position [619, 0]
click at [55, 433] on link "Show More..." at bounding box center [407, 435] width 736 height 11
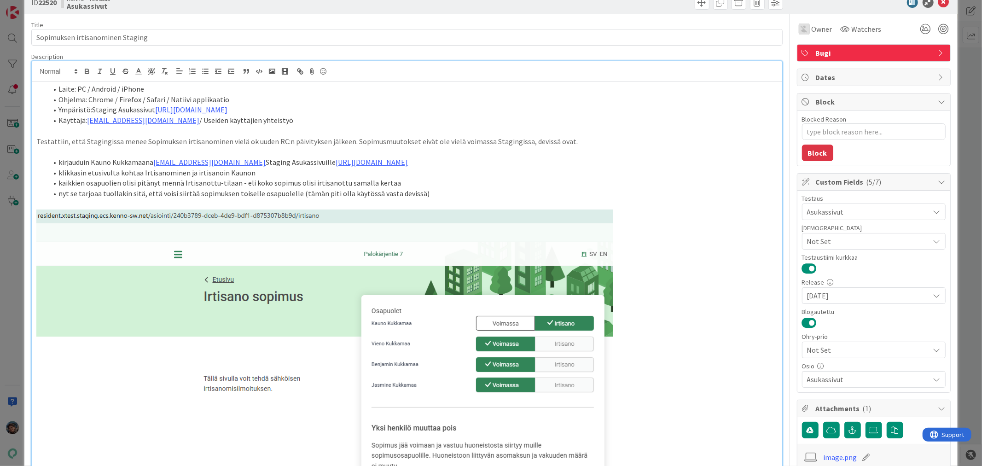
scroll to position [0, 0]
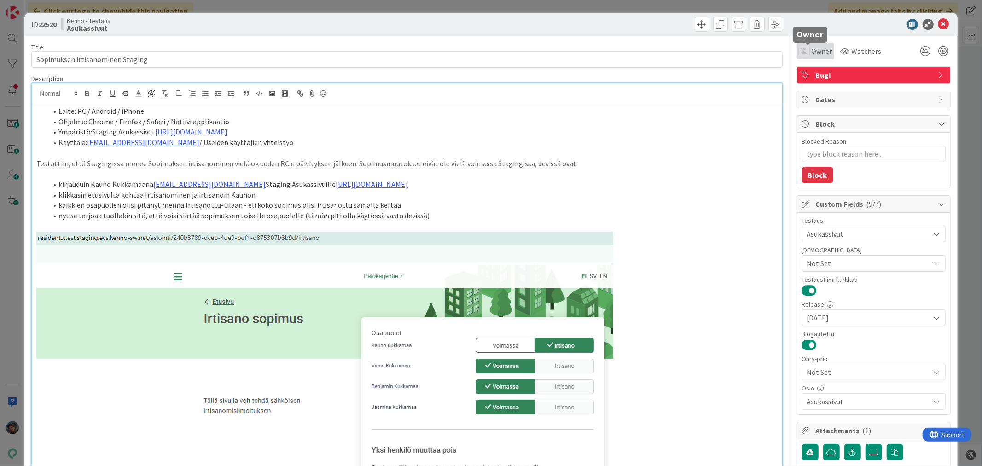
click at [803, 53] on div "Owner" at bounding box center [816, 51] width 34 height 11
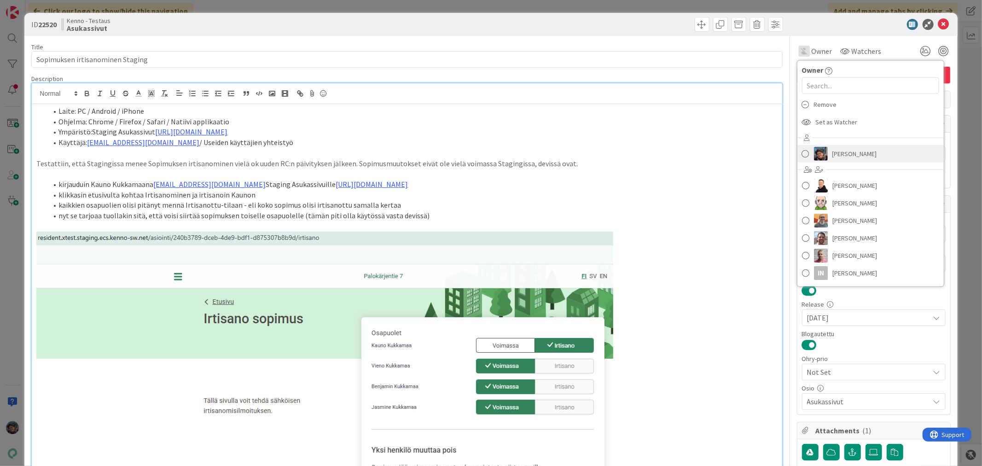
click at [821, 152] on link "[PERSON_NAME]" at bounding box center [870, 153] width 146 height 17
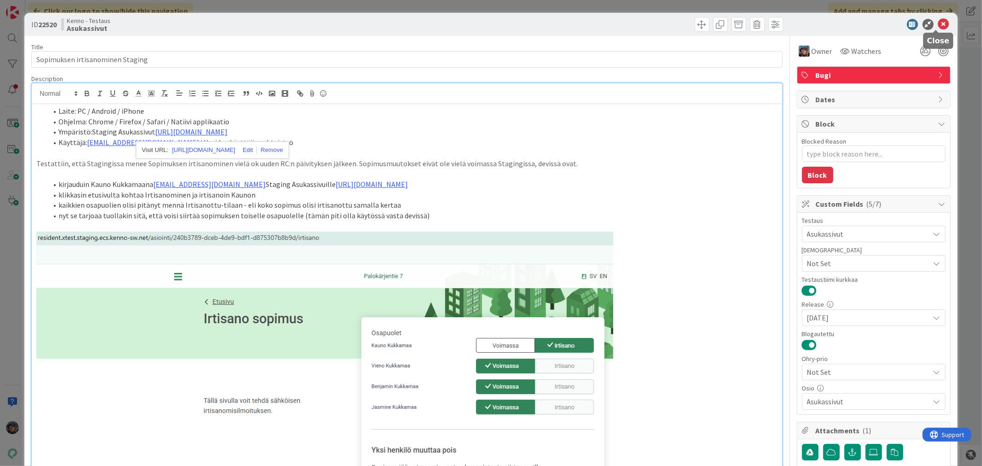
click at [938, 21] on icon at bounding box center [943, 24] width 11 height 11
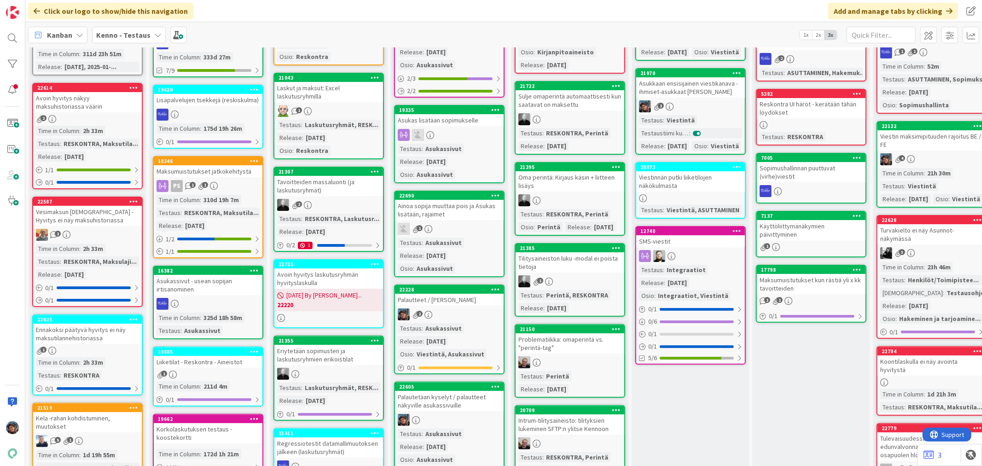
scroll to position [153, 0]
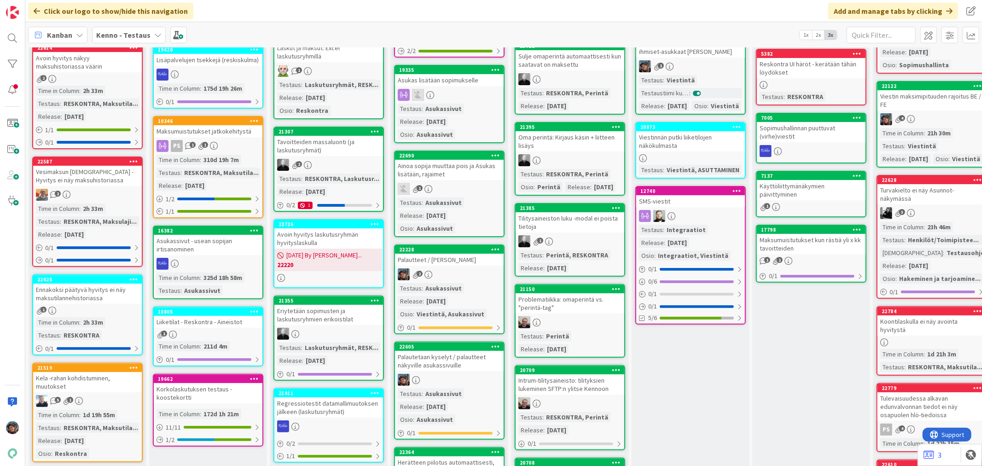
click at [468, 171] on div "Ainoa sopija muuttaa pois ja Asukas lisätään, rajaimet" at bounding box center [449, 170] width 109 height 20
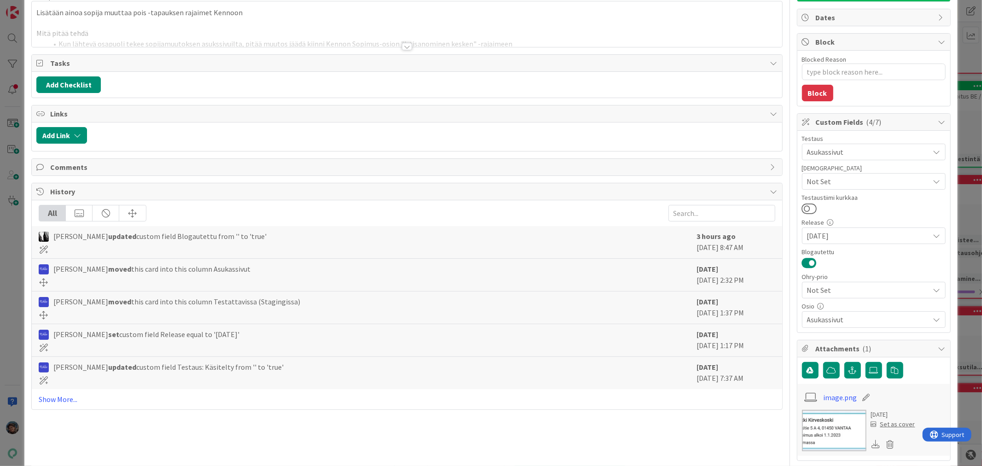
scroll to position [206, 0]
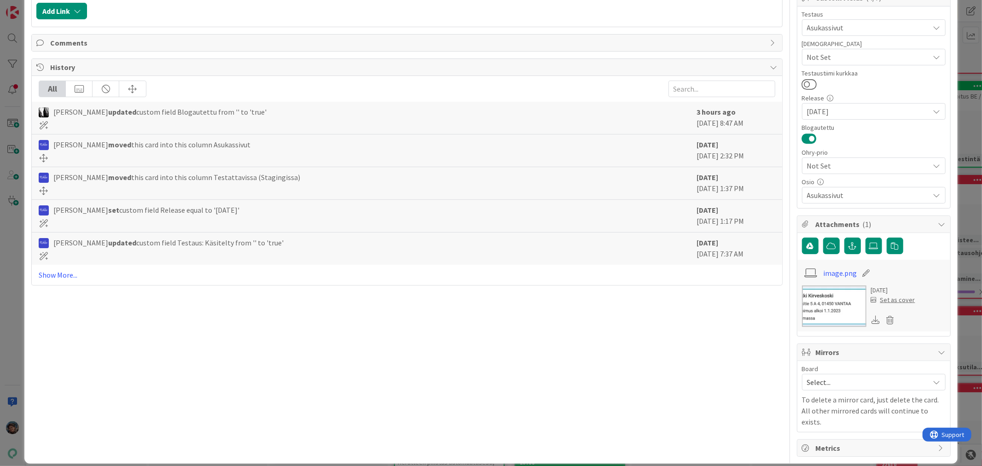
click at [43, 269] on div "All Katja Vuoti-Heikkinen updated custom field Blogautettu from '' to 'true' 3 …" at bounding box center [407, 180] width 750 height 209
click at [54, 275] on link "Show More..." at bounding box center [407, 274] width 736 height 11
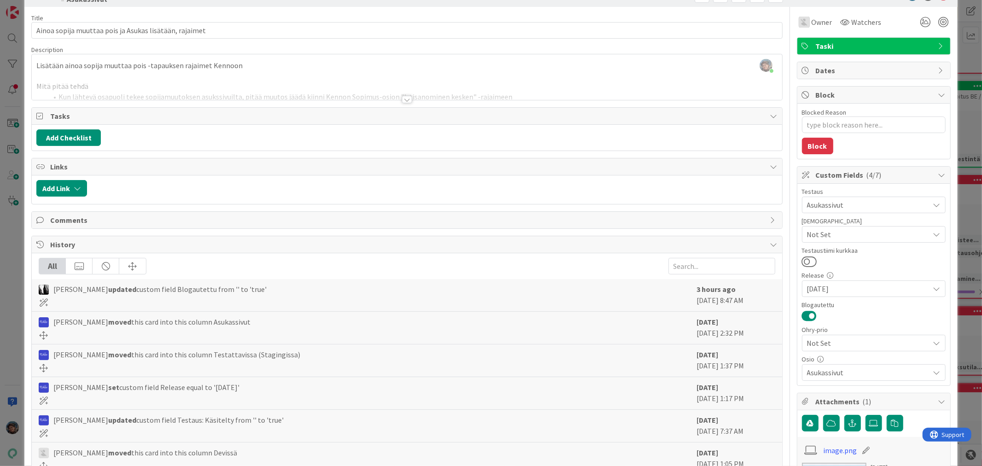
scroll to position [0, 0]
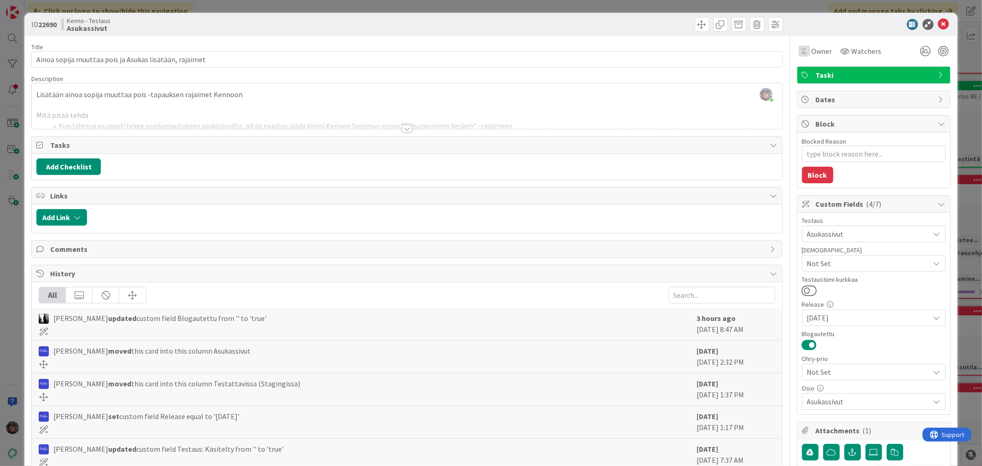
click at [406, 129] on div at bounding box center [407, 128] width 10 height 7
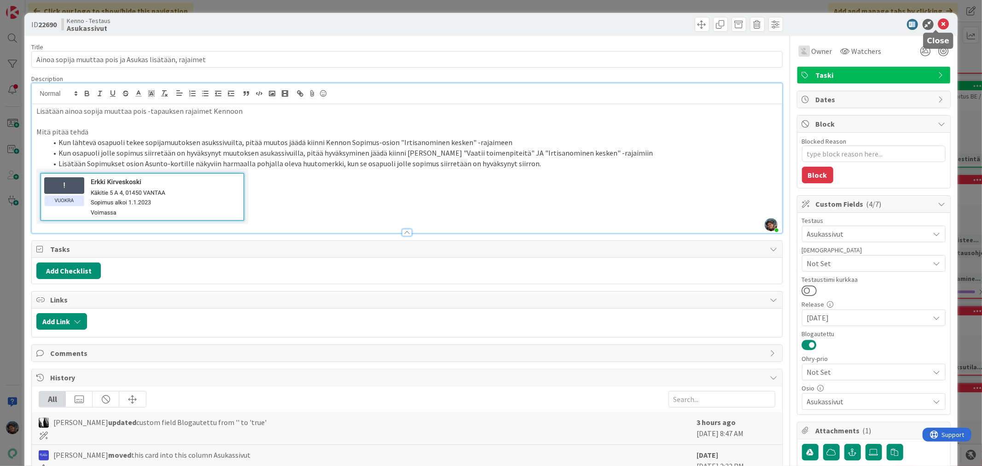
click at [938, 20] on icon at bounding box center [943, 24] width 11 height 11
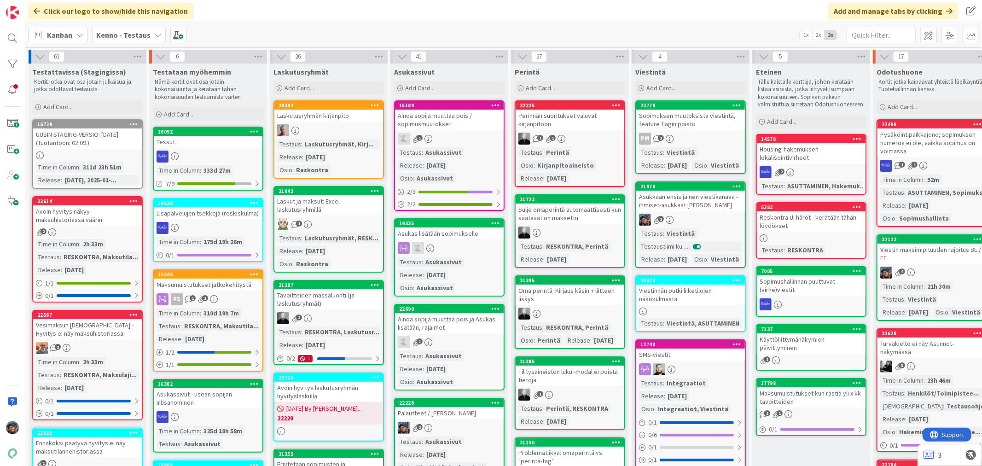
click at [472, 246] on div at bounding box center [449, 248] width 109 height 12
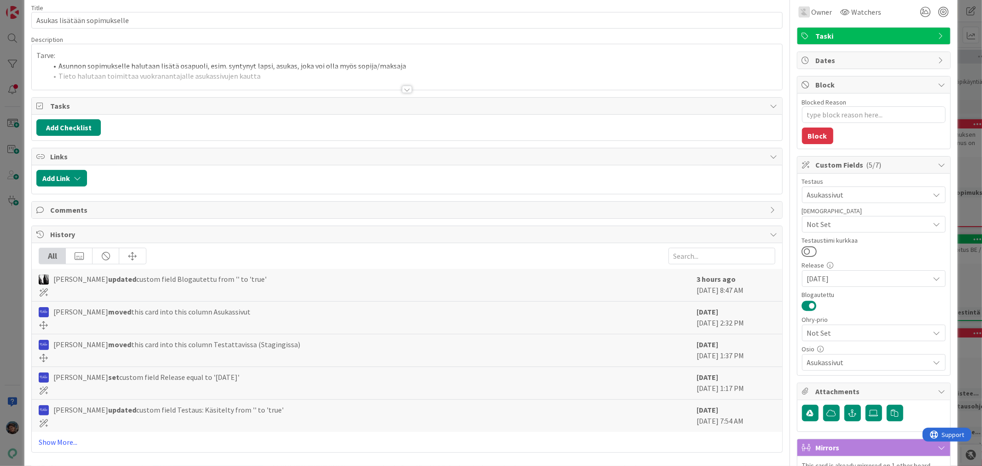
scroll to position [182, 0]
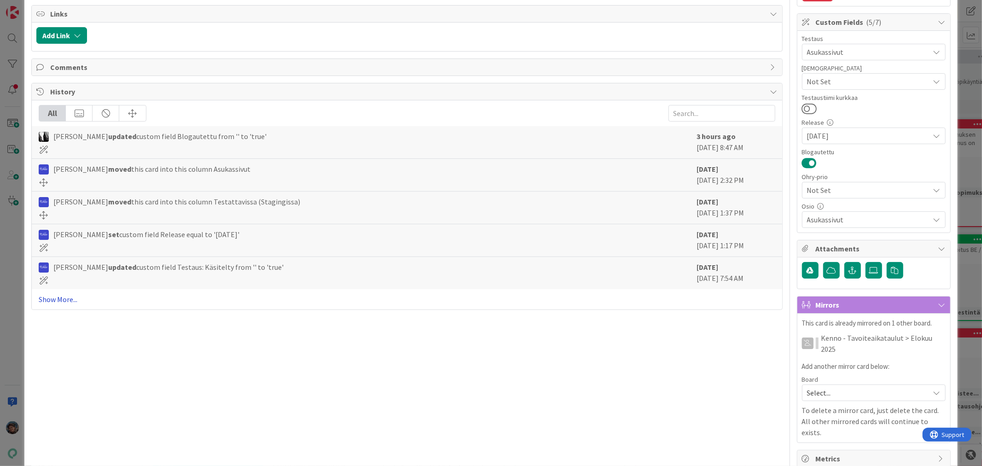
click at [57, 300] on link "Show More..." at bounding box center [407, 299] width 736 height 11
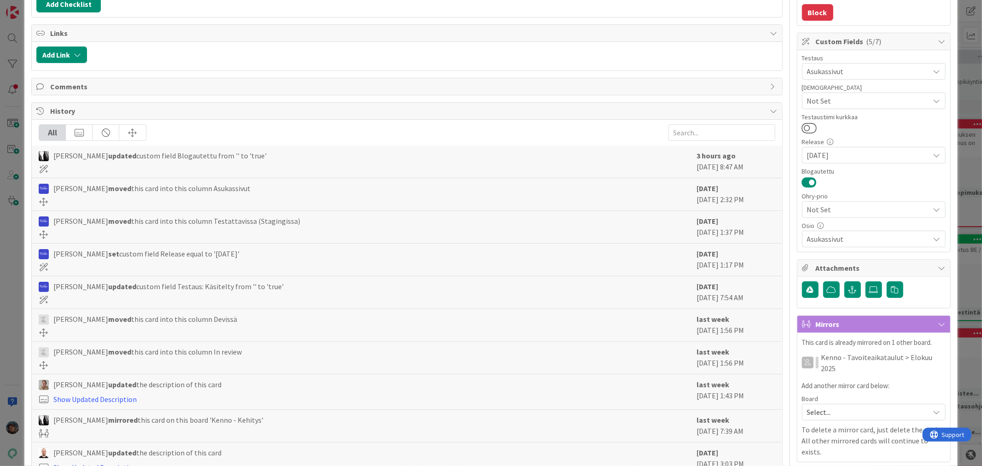
scroll to position [0, 0]
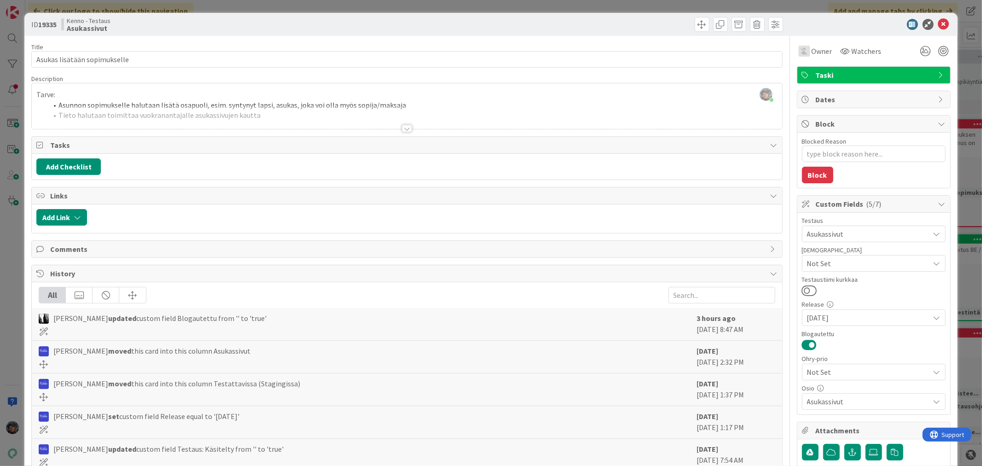
click at [402, 130] on div at bounding box center [407, 128] width 10 height 7
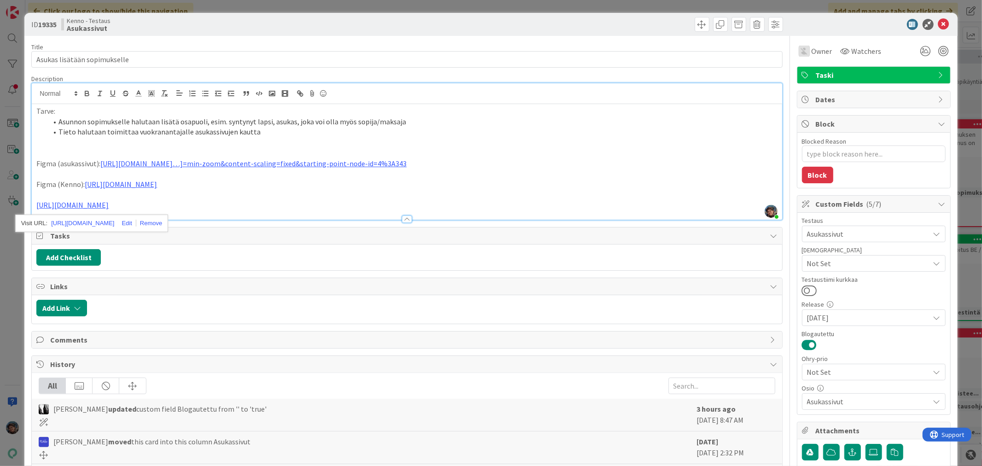
drag, startPoint x: 184, startPoint y: 201, endPoint x: 189, endPoint y: 205, distance: 6.5
click at [186, 202] on p "[URL][DOMAIN_NAME]" at bounding box center [406, 205] width 741 height 11
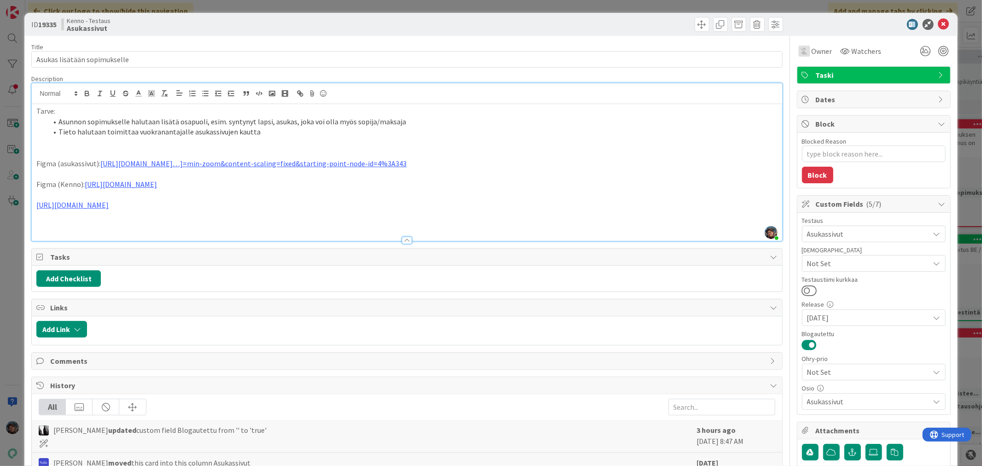
type textarea "x"
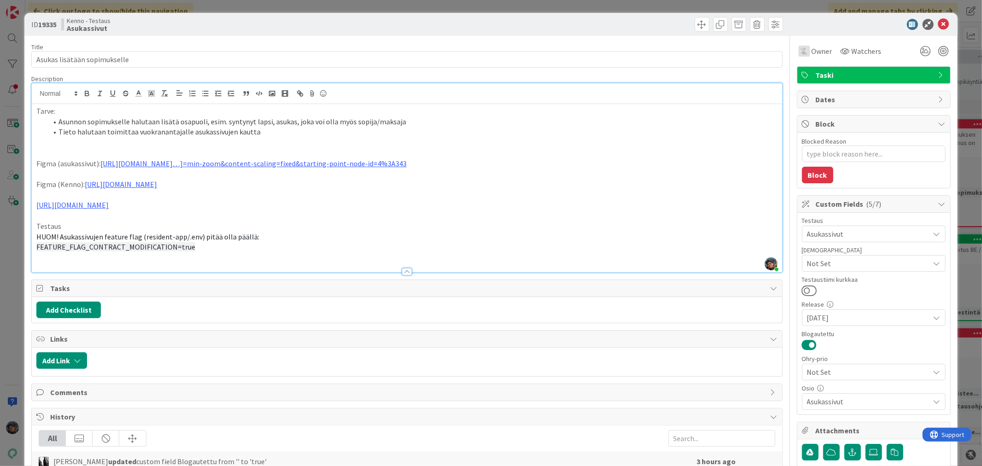
click at [851, 261] on span "Not Set" at bounding box center [868, 263] width 122 height 11
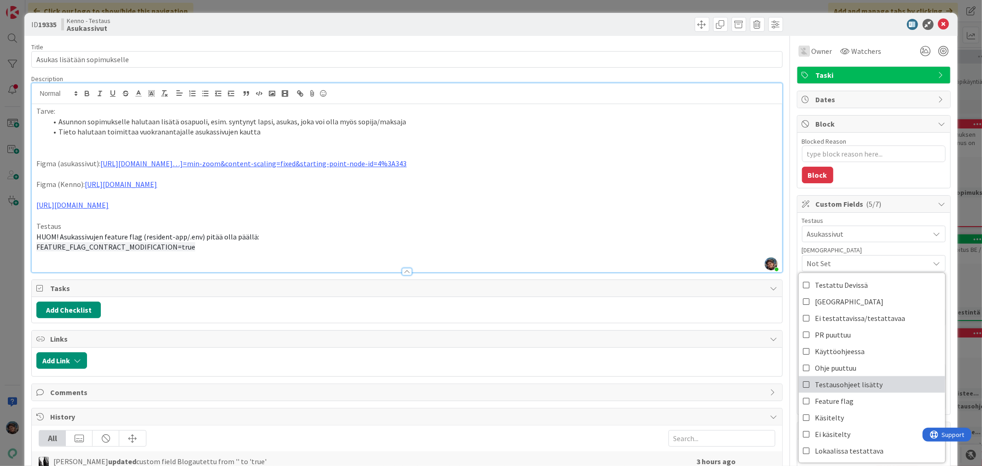
click at [848, 388] on span "Testausohjeet lisätty" at bounding box center [849, 385] width 68 height 14
click at [938, 24] on icon at bounding box center [943, 24] width 11 height 11
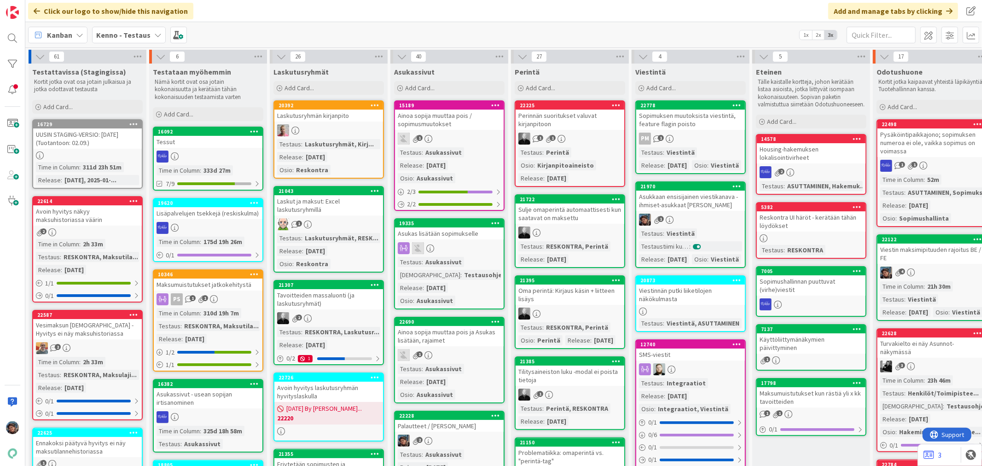
click at [474, 336] on div "Ainoa sopija muuttaa pois ja Asukas lisätään, rajaimet" at bounding box center [449, 336] width 109 height 20
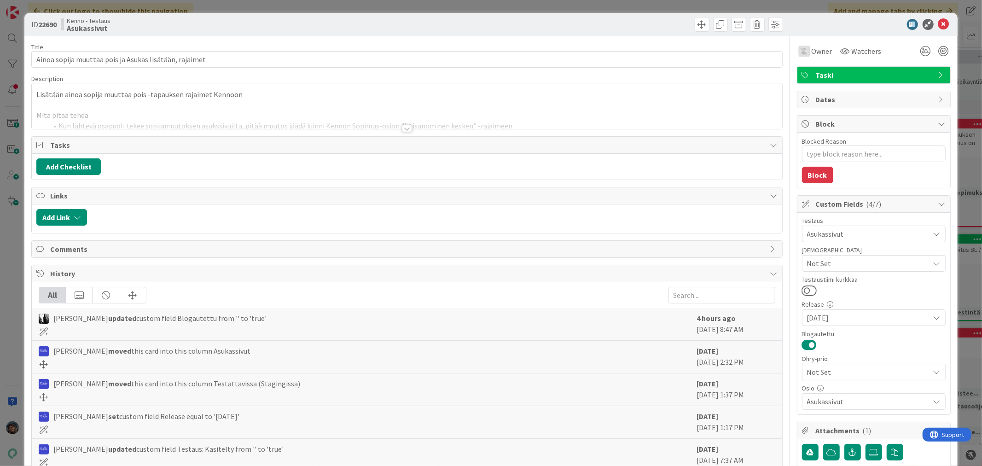
click at [402, 130] on div at bounding box center [407, 128] width 10 height 7
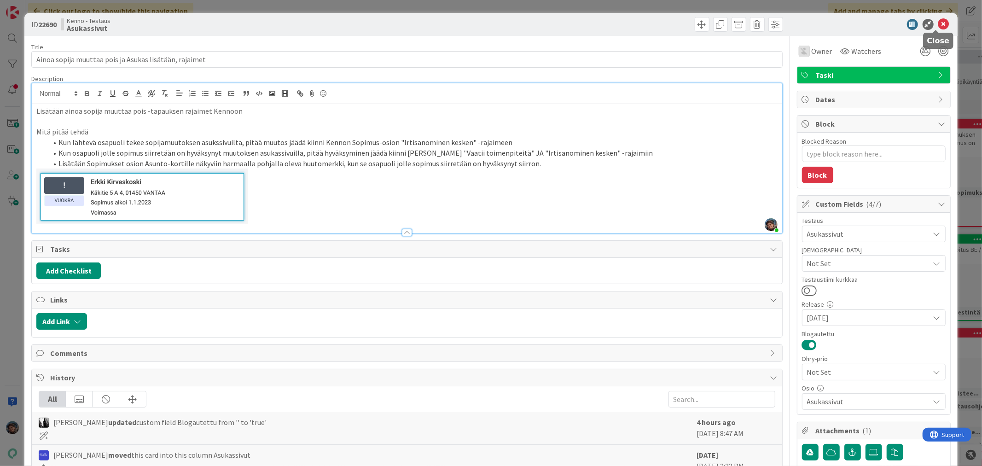
click at [938, 25] on icon at bounding box center [943, 24] width 11 height 11
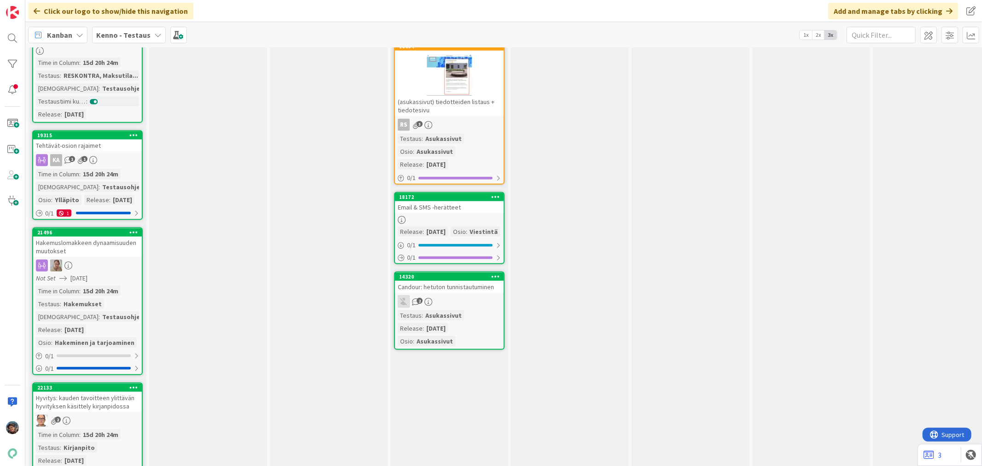
scroll to position [3735, 0]
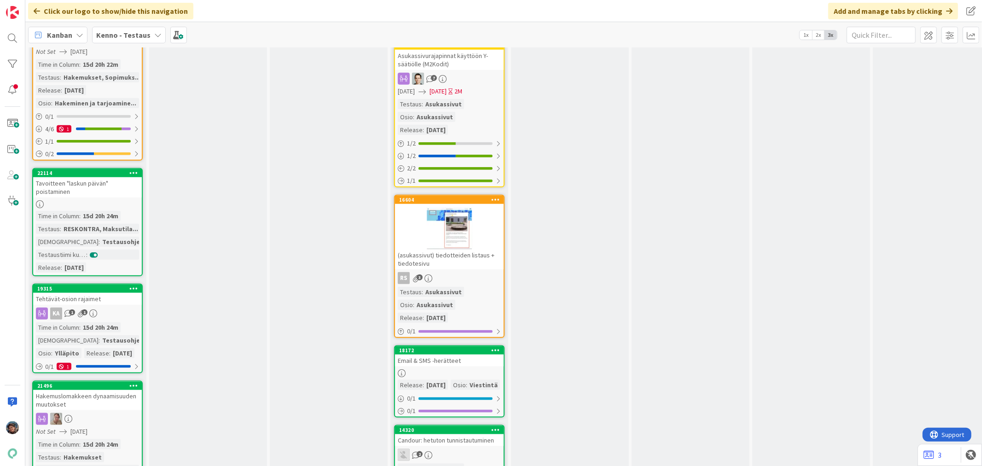
click at [446, 249] on div "(asukassivut) tiedotteiden listaus + tiedotesivu" at bounding box center [449, 259] width 109 height 20
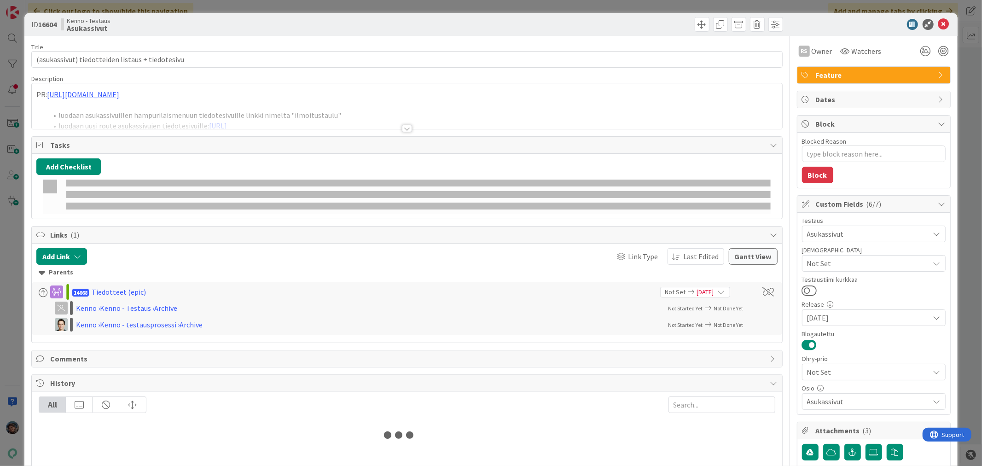
type textarea "x"
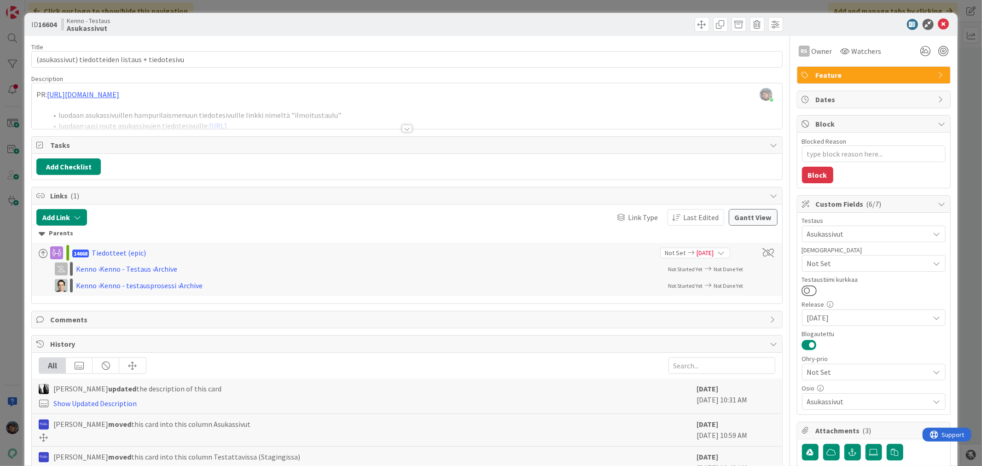
click at [402, 130] on div at bounding box center [407, 128] width 10 height 7
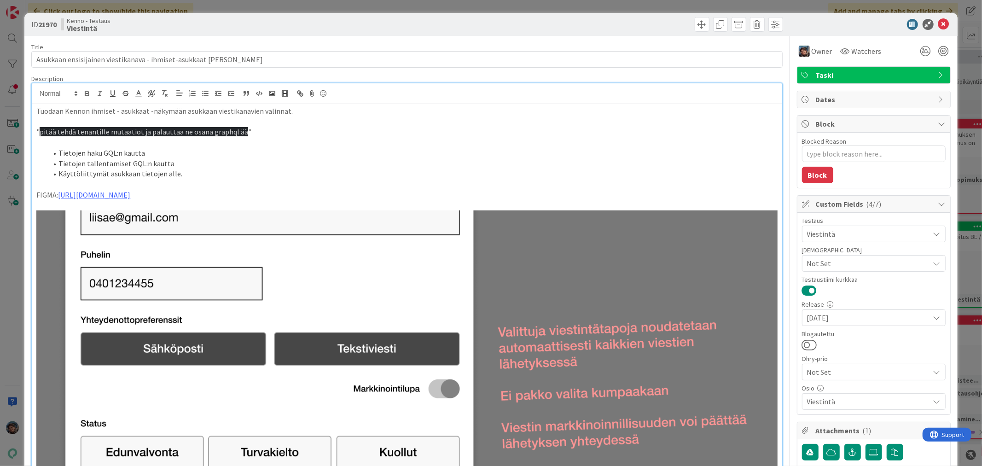
scroll to position [358, 0]
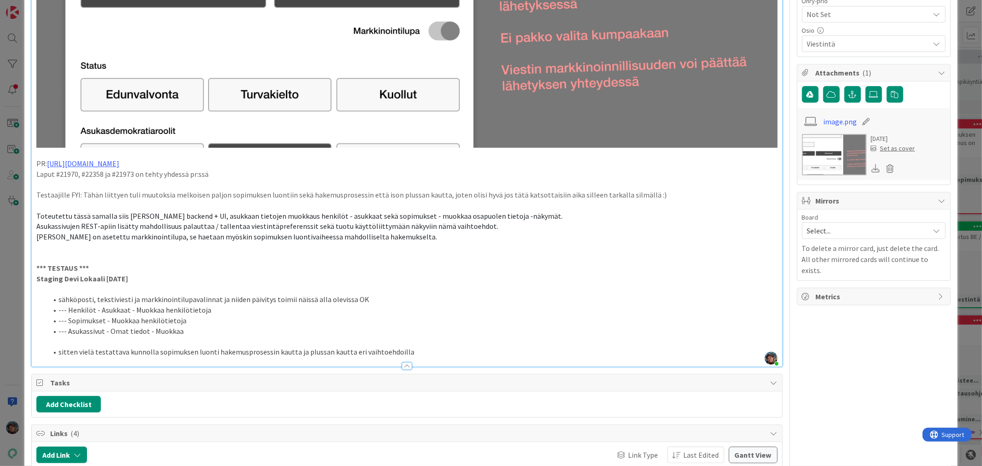
type textarea "x"
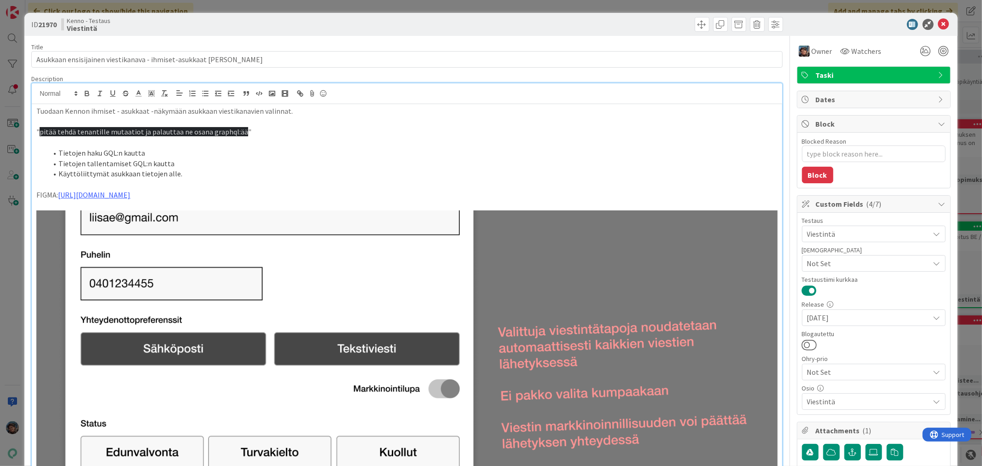
type textarea "x"
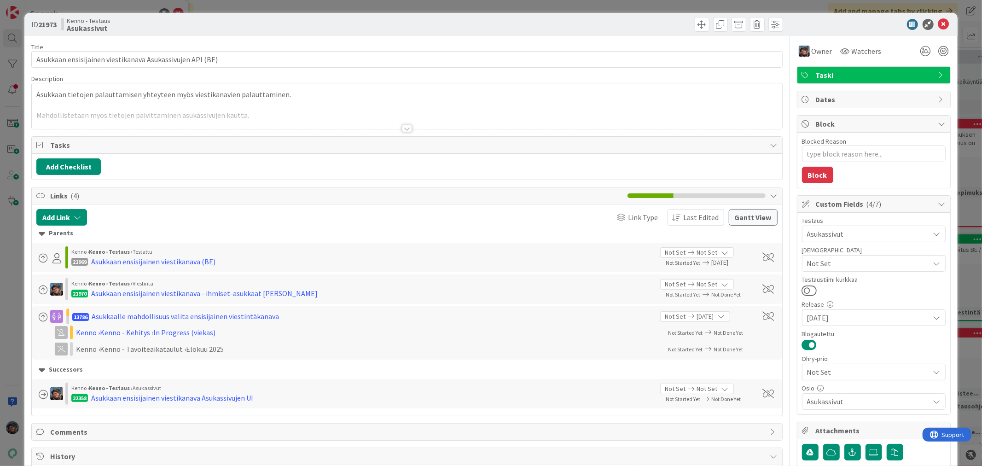
type textarea "x"
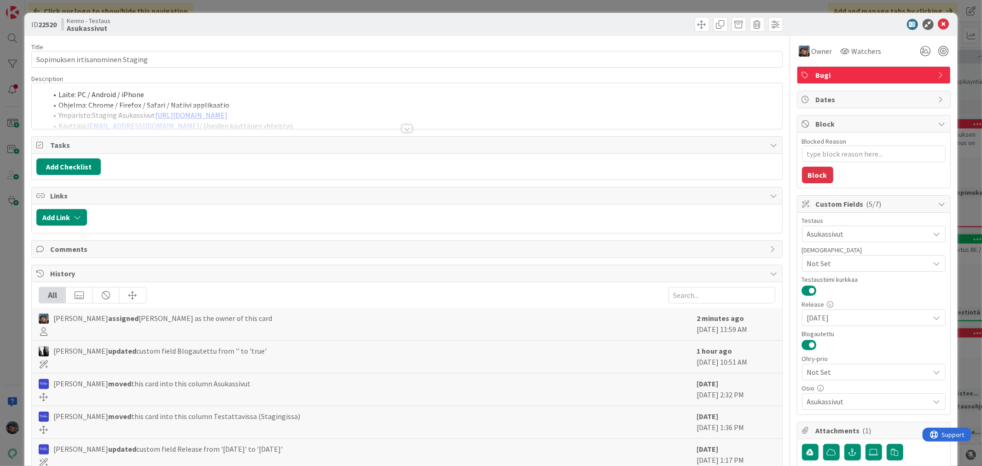
click at [402, 126] on div at bounding box center [407, 128] width 10 height 7
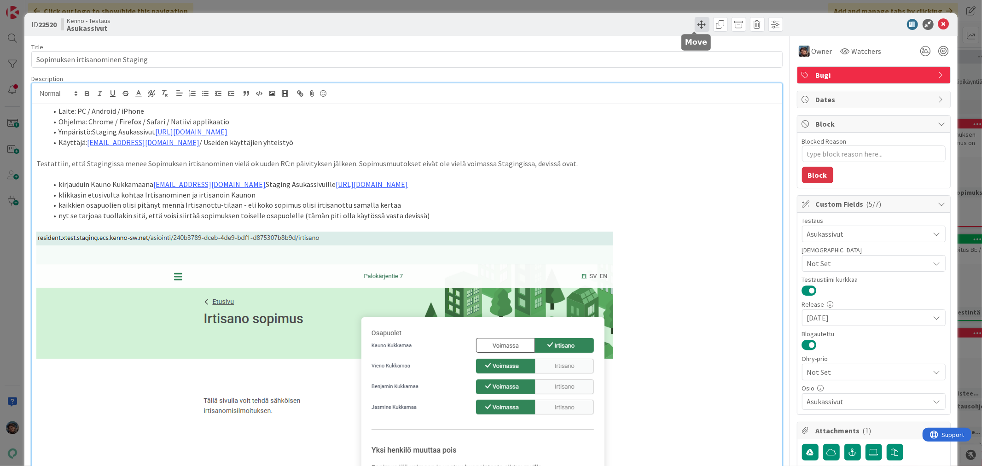
click at [695, 24] on span at bounding box center [702, 24] width 15 height 15
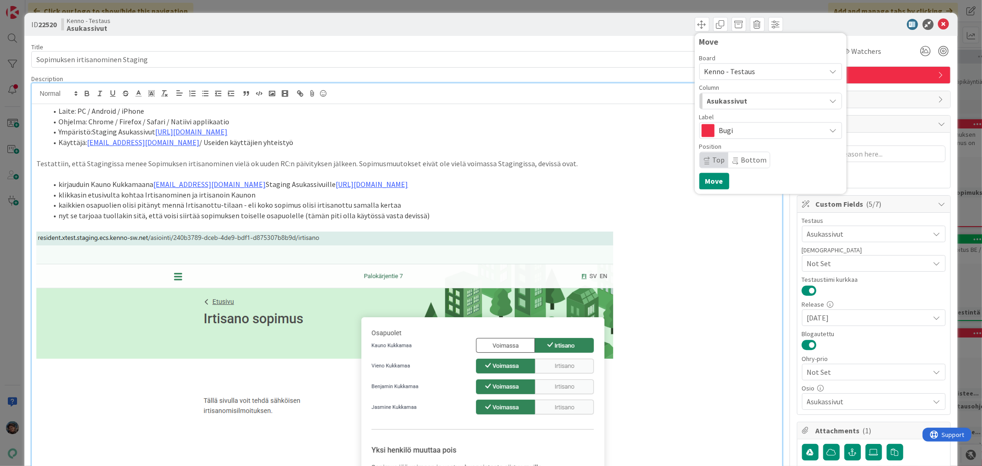
drag, startPoint x: 730, startPoint y: 99, endPoint x: 733, endPoint y: 109, distance: 11.2
click at [730, 99] on span "Asukassivut" at bounding box center [727, 101] width 41 height 12
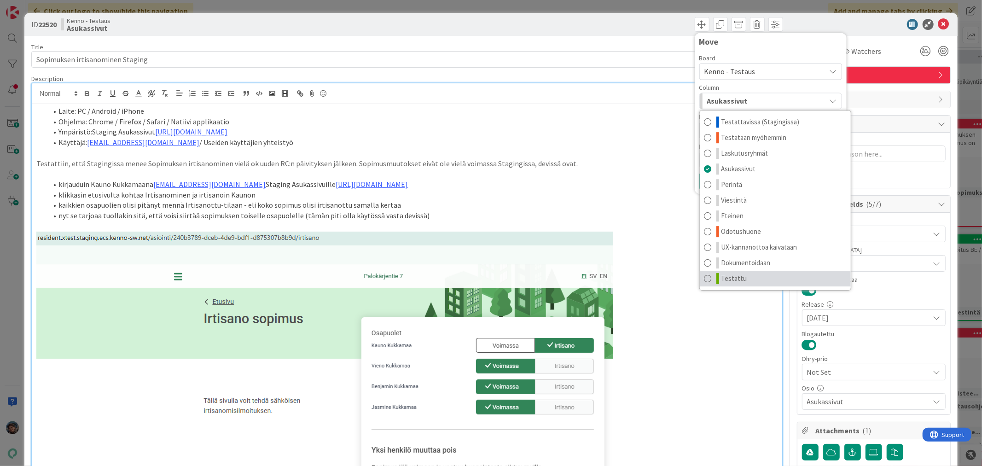
click at [779, 277] on link "Testattu" at bounding box center [775, 279] width 151 height 16
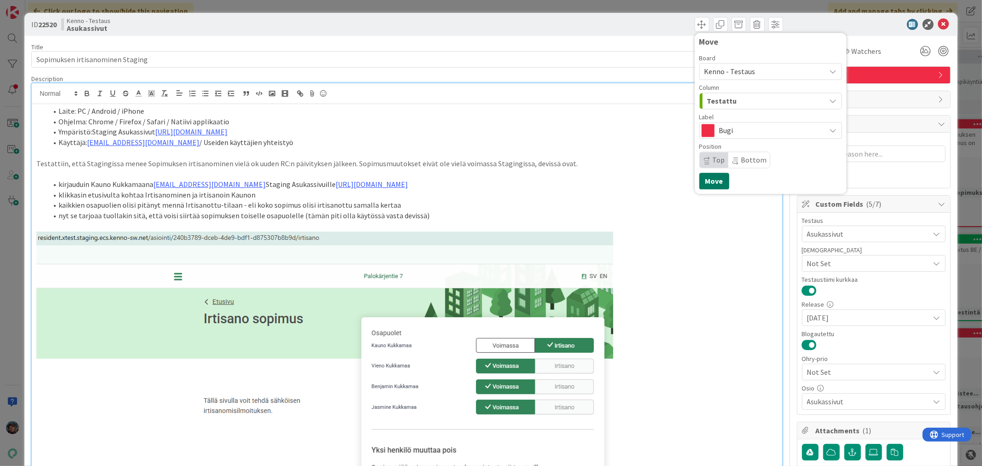
click at [710, 173] on button "Move" at bounding box center [714, 181] width 30 height 17
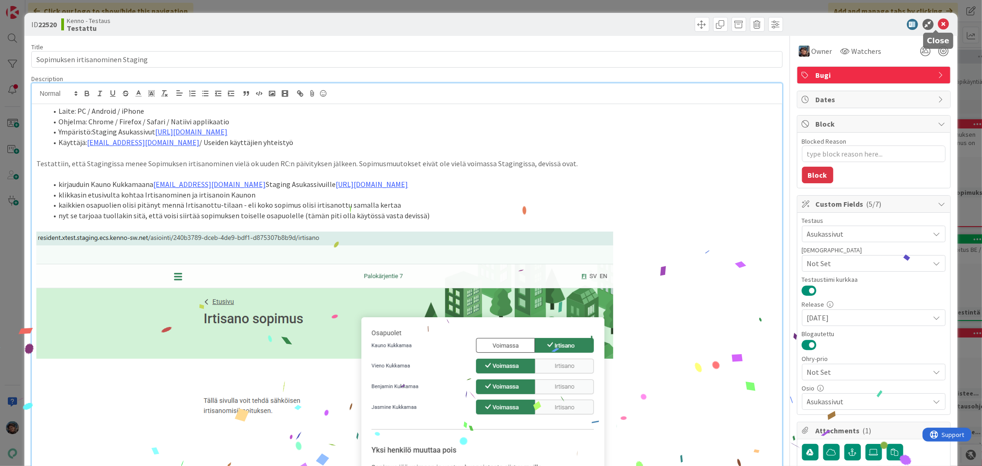
click at [938, 25] on icon at bounding box center [943, 24] width 11 height 11
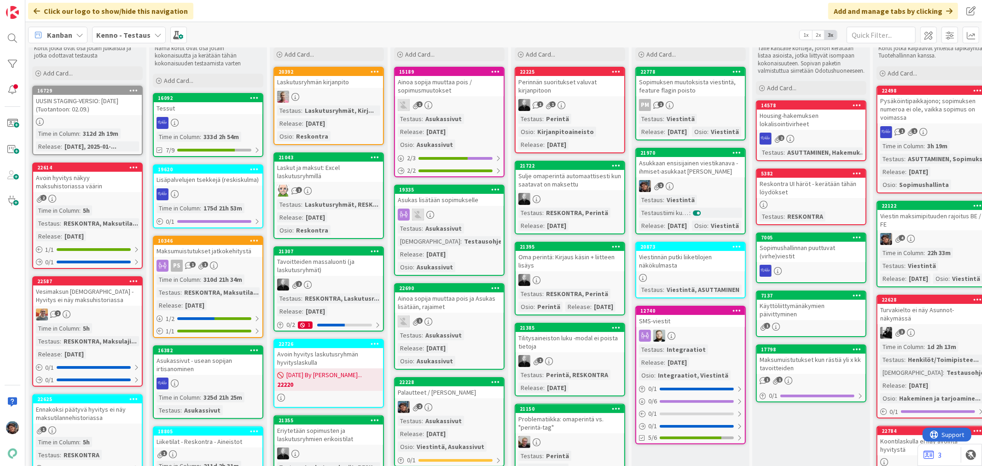
scroll to position [51, 0]
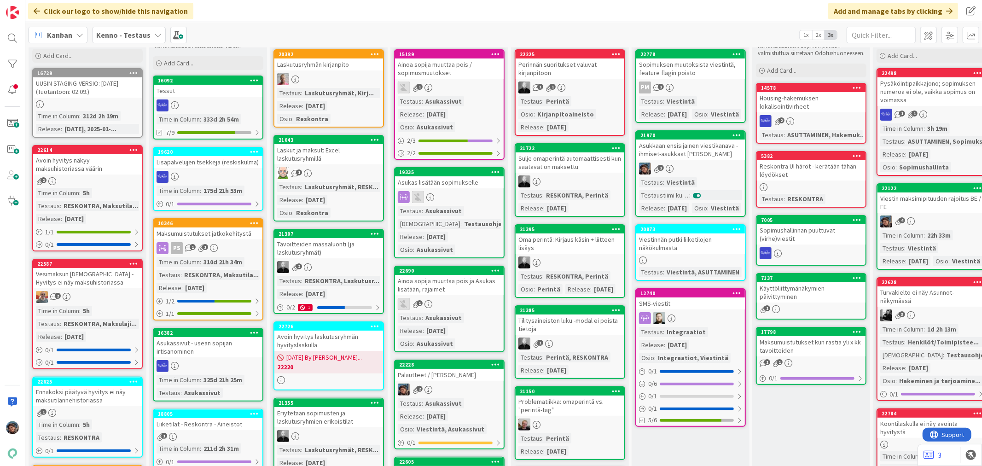
click at [464, 97] on div "Testaus : Asukassivut Release : 2025-08-20 Osio : Asukassivut" at bounding box center [449, 114] width 103 height 36
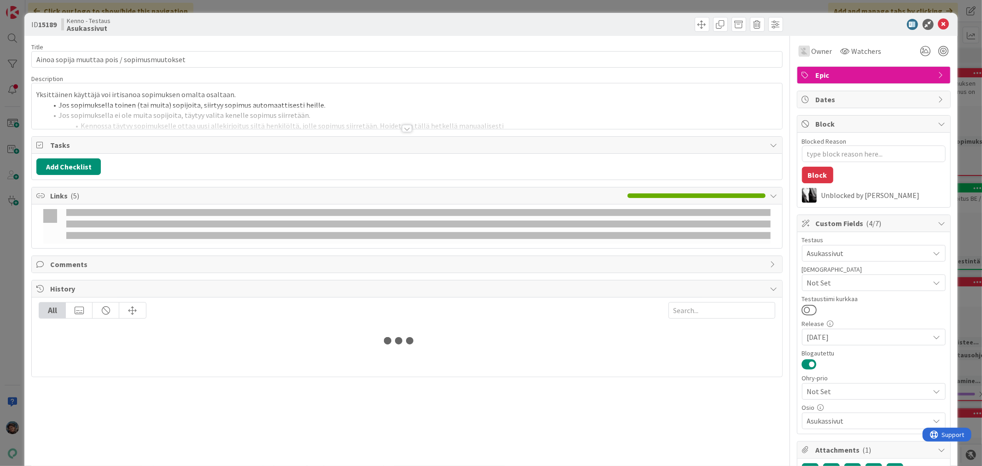
type textarea "x"
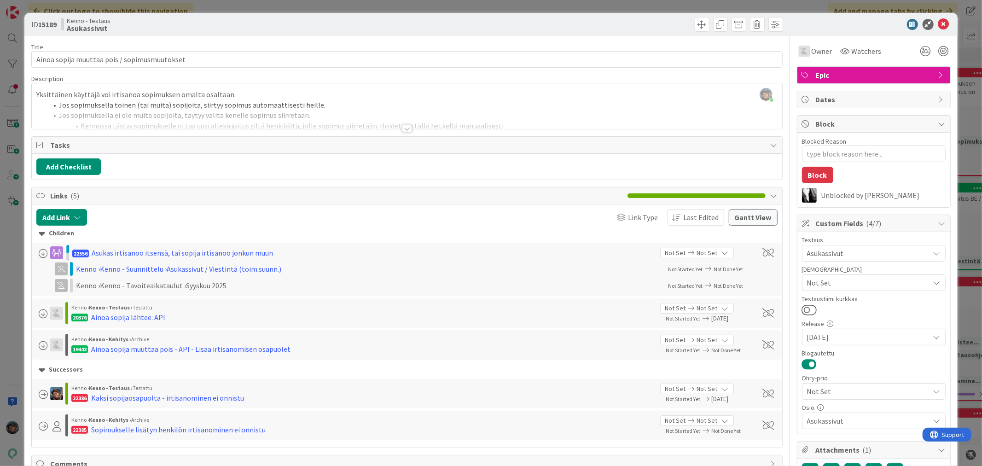
click at [402, 127] on div at bounding box center [407, 128] width 10 height 7
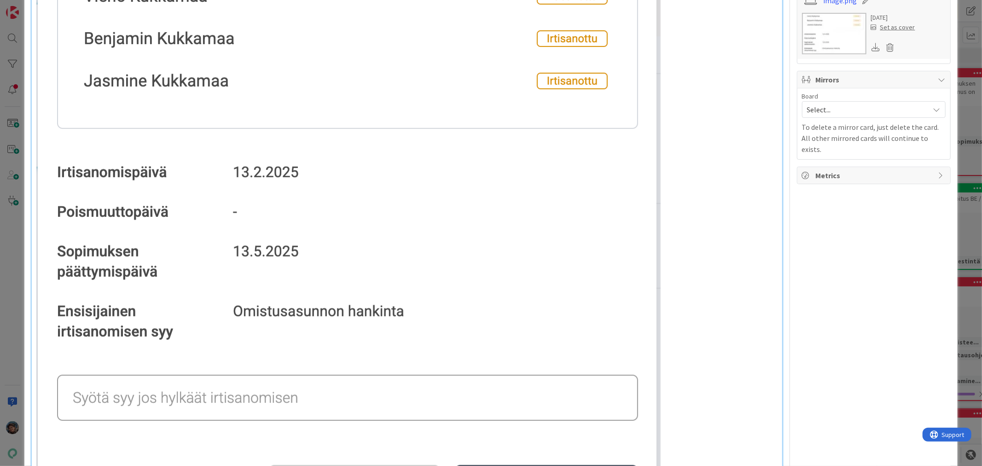
scroll to position [512, 0]
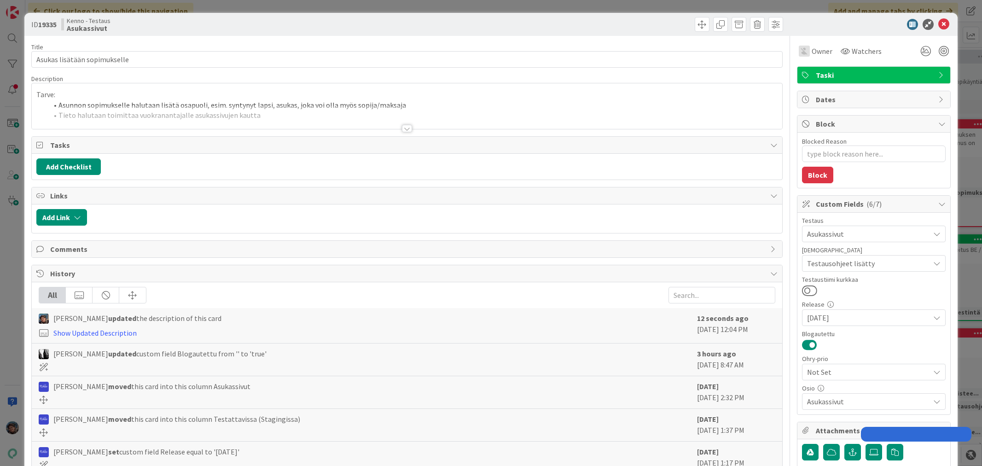
type textarea "x"
